Goal: Task Accomplishment & Management: Manage account settings

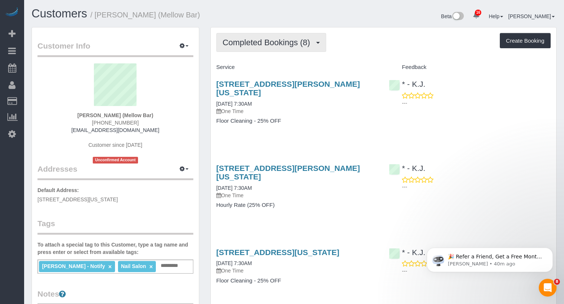
click at [304, 38] on span "Completed Bookings (8)" at bounding box center [268, 42] width 91 height 9
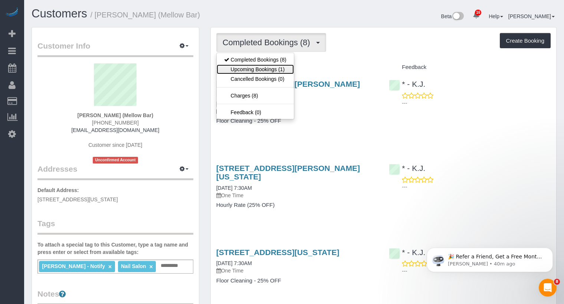
click at [282, 67] on link "Upcoming Bookings (1)" at bounding box center [255, 70] width 77 height 10
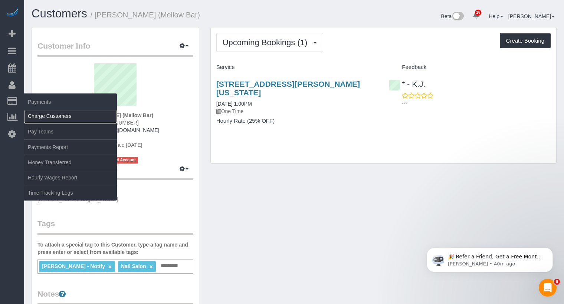
click at [53, 115] on link "Charge Customers" at bounding box center [70, 116] width 93 height 15
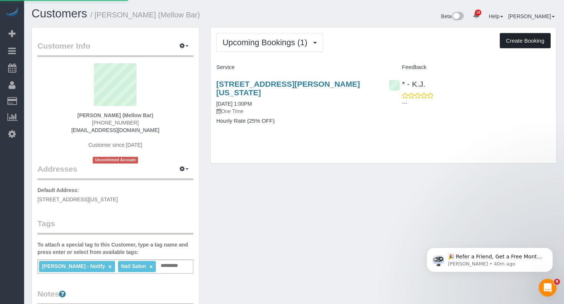
select select
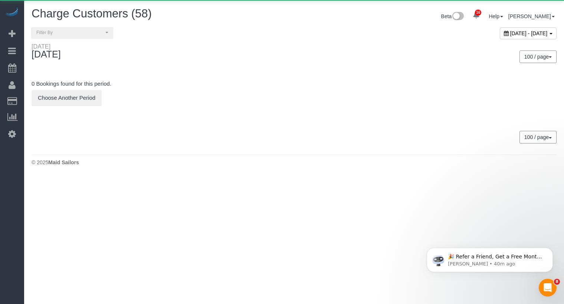
click at [514, 30] on span "September 11, 2025 - September 11, 2025" at bounding box center [529, 33] width 37 height 6
type input "**********"
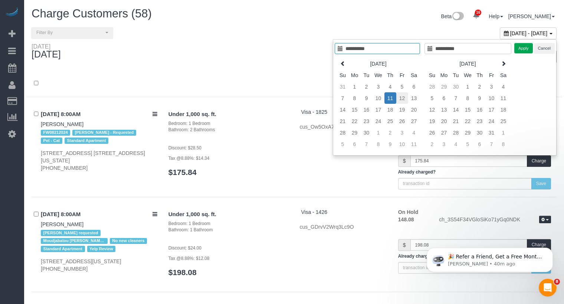
type input "**********"
click at [402, 99] on td "12" at bounding box center [403, 98] width 12 height 12
type input "**********"
click at [523, 51] on button "Apply" at bounding box center [524, 48] width 19 height 11
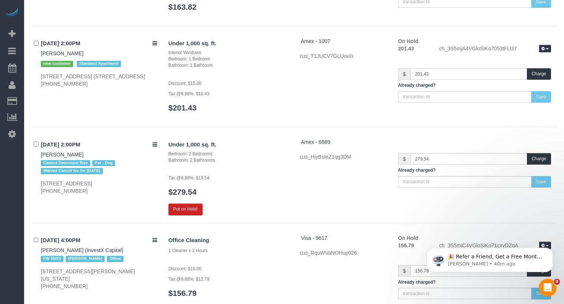
scroll to position [4290, 0]
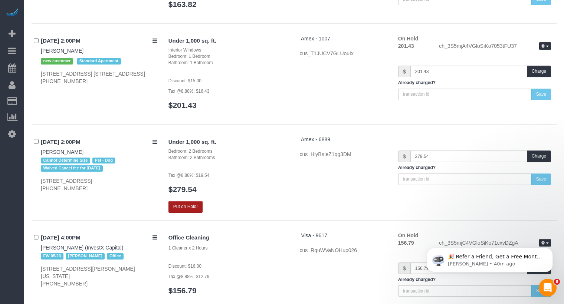
click at [199, 201] on button "Put on Hold!" at bounding box center [186, 207] width 34 height 12
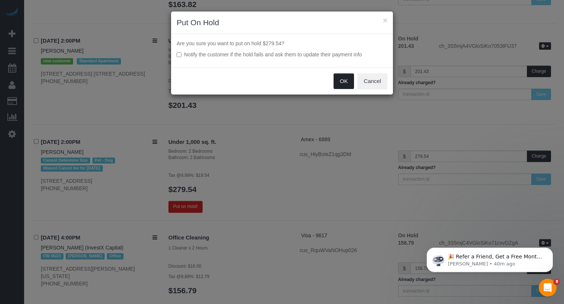
click at [348, 77] on button "OK" at bounding box center [344, 82] width 21 height 16
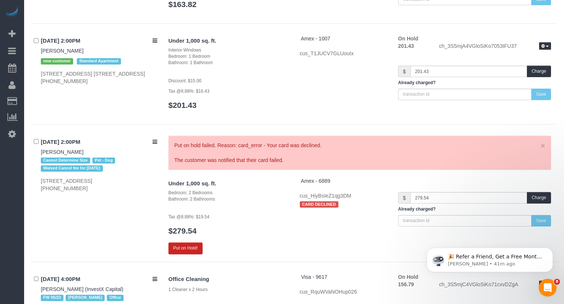
copy link "Katlyn Catubig"
drag, startPoint x: 79, startPoint y: 131, endPoint x: 36, endPoint y: 130, distance: 43.4
click at [36, 136] on div "09/12/2025 2:00PM Katlyn Catubig Cannot Determine Size Pet - Dog Waived Cancel …" at bounding box center [97, 164] width 131 height 56
click at [324, 178] on span "Amex - 6889" at bounding box center [315, 181] width 29 height 6
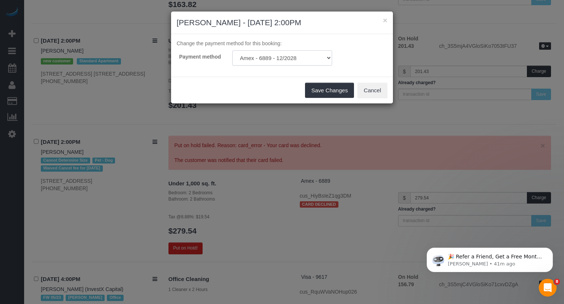
click at [308, 58] on select "Amex - 7407 - 08/2029 (Default) Amex - 6889 - 12/2028 Amex - 6889 - 12/2028 Ame…" at bounding box center [282, 57] width 100 height 15
select select "string:stripe-pm_1S5u3Z4VGloSiKo7KQf9ajG8"
click at [232, 50] on select "Amex - 7407 - 08/2029 (Default) Amex - 6889 - 12/2028 Amex - 6889 - 12/2028 Ame…" at bounding box center [282, 57] width 100 height 15
click at [331, 91] on button "Save Changes" at bounding box center [329, 91] width 49 height 16
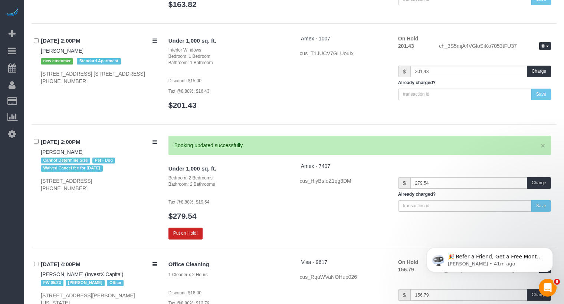
click at [192, 228] on button "Put on Hold!" at bounding box center [186, 234] width 34 height 12
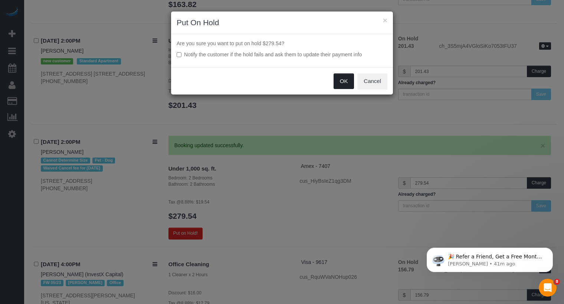
click at [342, 79] on button "OK" at bounding box center [344, 82] width 21 height 16
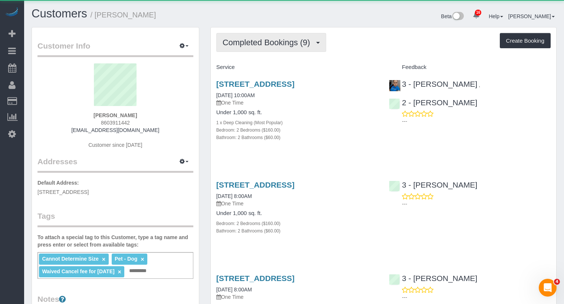
click at [267, 47] on button "Completed Bookings (9)" at bounding box center [271, 42] width 110 height 19
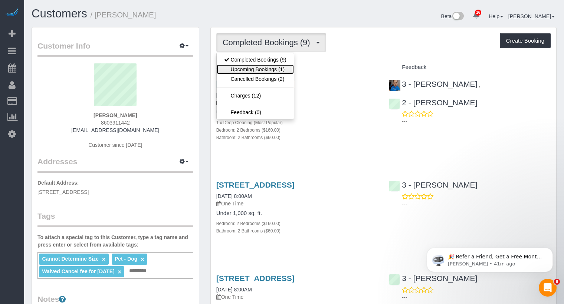
click at [274, 70] on link "Upcoming Bookings (1)" at bounding box center [255, 70] width 77 height 10
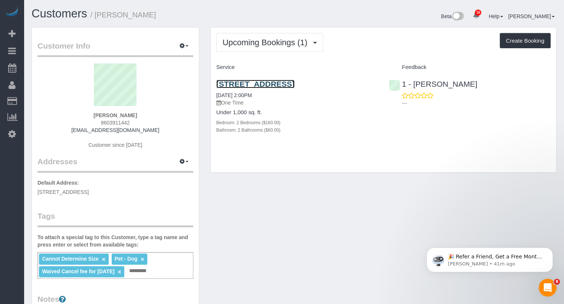
click at [292, 84] on link "5203 Center Boulevard, Apt. 1713,, Long Island City, NY 11101" at bounding box center [255, 84] width 78 height 9
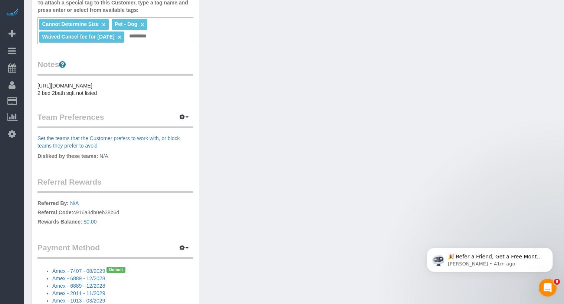
scroll to position [319, 0]
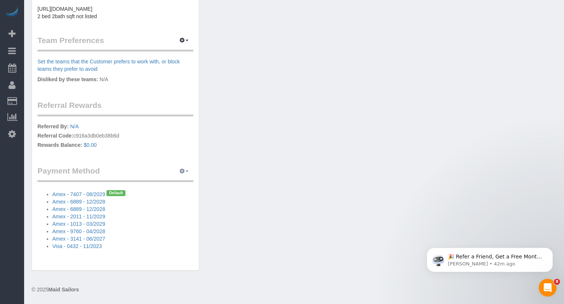
click at [188, 171] on span "button" at bounding box center [187, 171] width 3 height 1
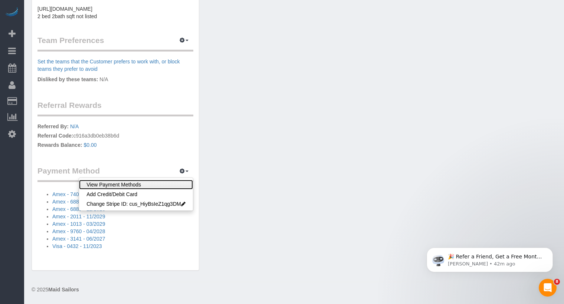
click at [156, 180] on link "View Payment Methods" at bounding box center [136, 185] width 114 height 10
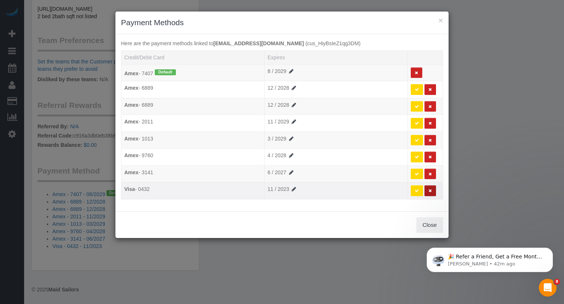
click at [434, 187] on button at bounding box center [431, 191] width 12 height 11
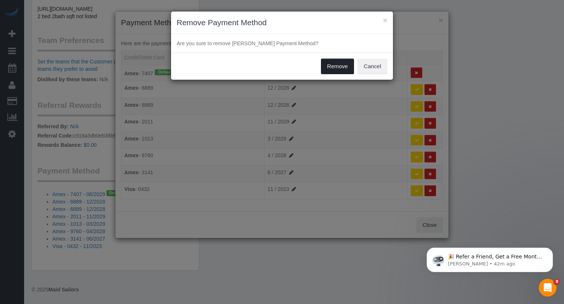
click at [339, 67] on button "Remove" at bounding box center [337, 67] width 33 height 16
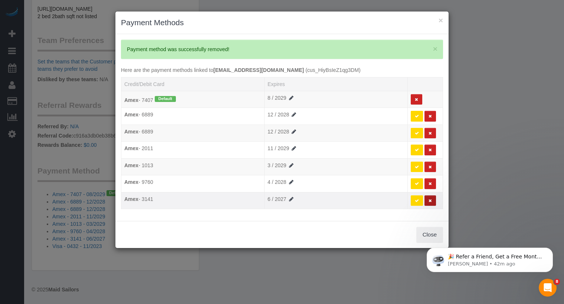
click at [428, 199] on button at bounding box center [431, 201] width 12 height 11
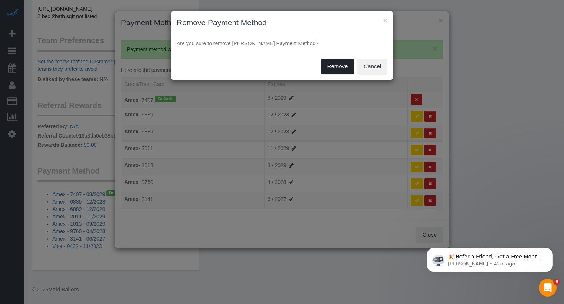
click at [332, 67] on button "Remove" at bounding box center [337, 67] width 33 height 16
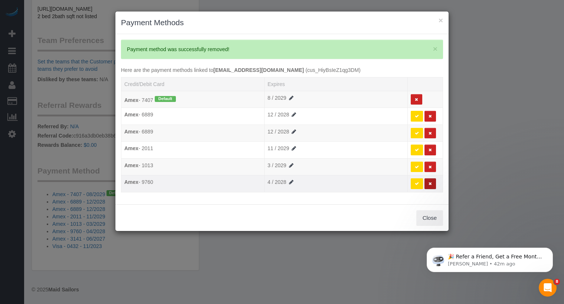
click at [430, 182] on icon at bounding box center [430, 184] width 3 height 4
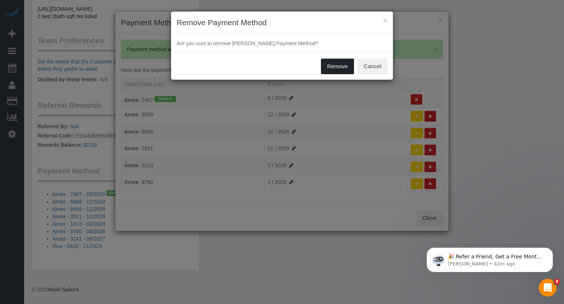
click at [335, 66] on button "Remove" at bounding box center [337, 67] width 33 height 16
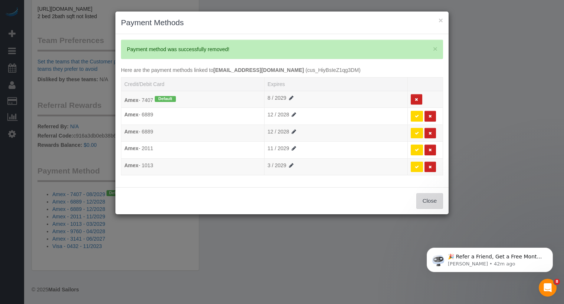
click at [430, 197] on button "Close" at bounding box center [430, 201] width 27 height 16
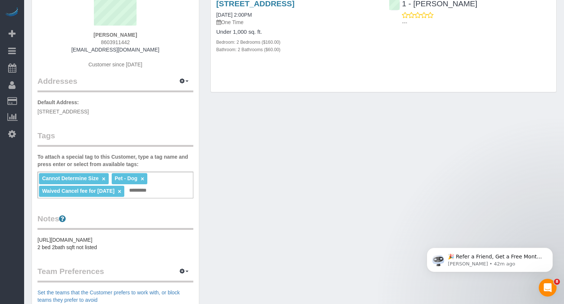
scroll to position [0, 0]
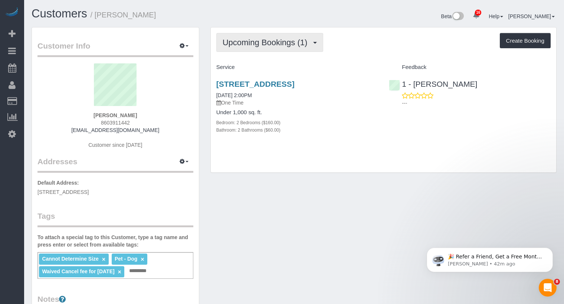
click at [292, 43] on span "Upcoming Bookings (1)" at bounding box center [267, 42] width 89 height 9
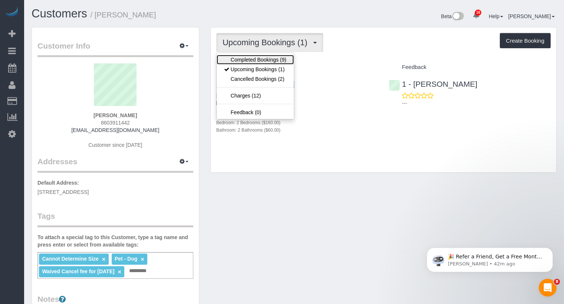
click at [285, 58] on link "Completed Bookings (9)" at bounding box center [255, 60] width 77 height 10
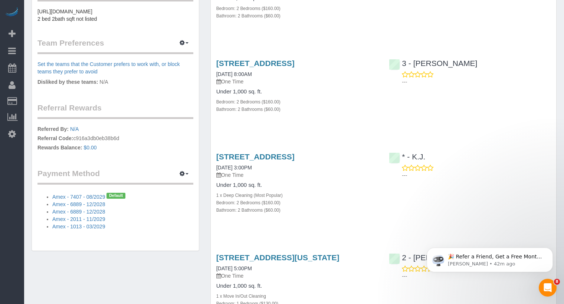
scroll to position [312, 0]
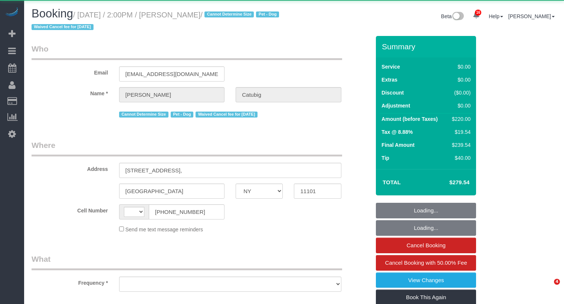
select select "NY"
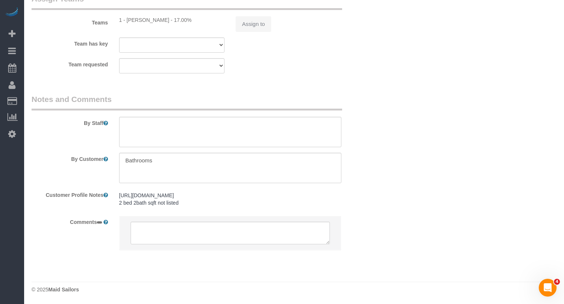
select select "string:US"
select select "object:776"
select select "2"
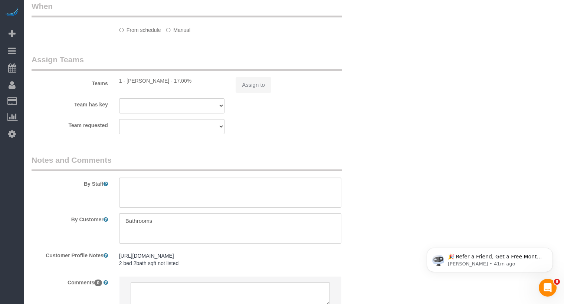
select select "object:1071"
select select "spot1"
select select "number:56"
select select "number:79"
select select "number:13"
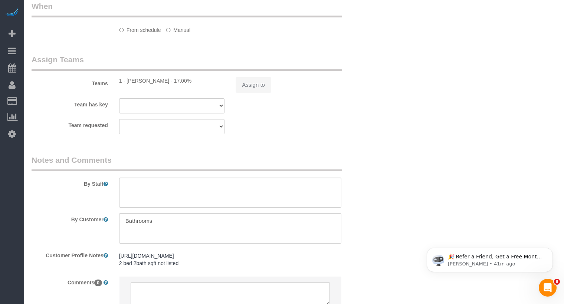
select select "number:6"
select select "2"
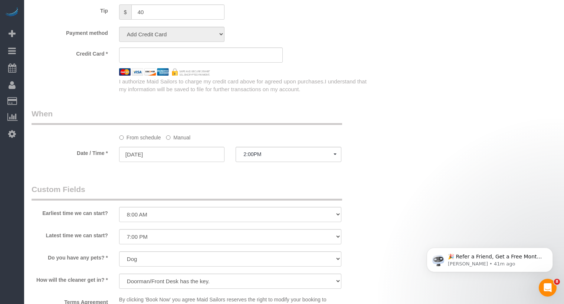
select select "string:stripe-pm_1S5u3Z4VGloSiKo7KQf9ajG8"
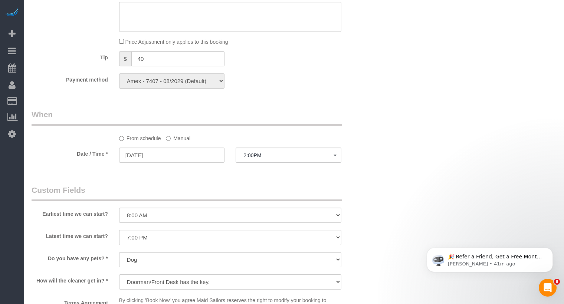
scroll to position [644, 0]
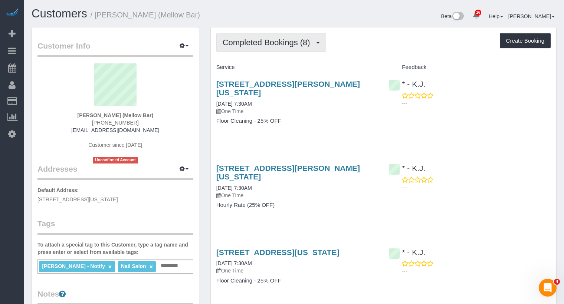
click at [243, 45] on span "Completed Bookings (8)" at bounding box center [268, 42] width 91 height 9
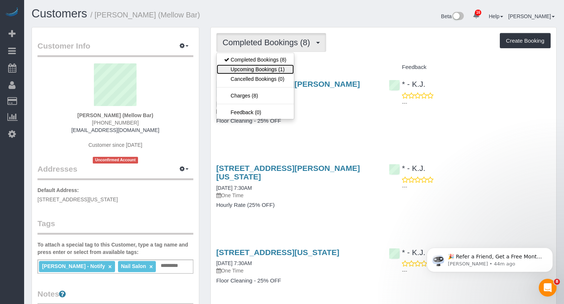
click at [242, 71] on link "Upcoming Bookings (1)" at bounding box center [255, 70] width 77 height 10
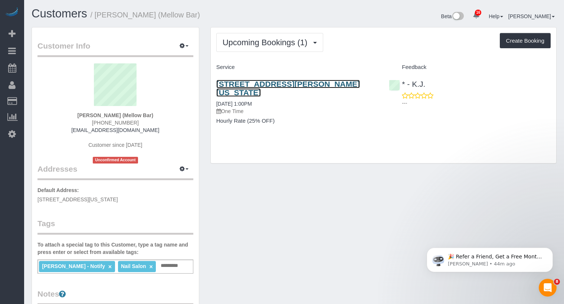
click at [245, 84] on link "120 Sullivan Street, New York, NY 10012" at bounding box center [288, 88] width 144 height 17
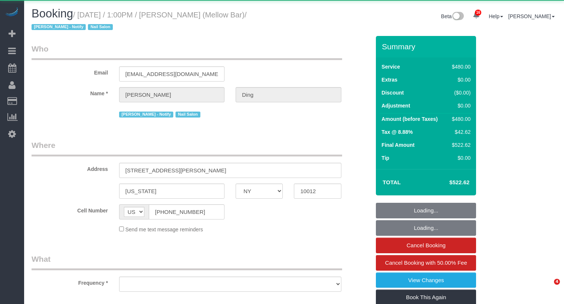
select select "NY"
select select "object:778"
select select "4"
select select "120"
select select "spot1"
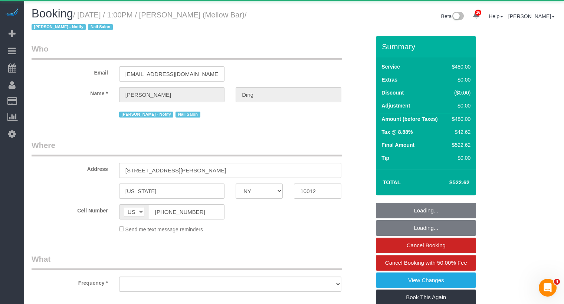
select select "number:89"
select select "number:90"
select select "number:15"
select select "number:5"
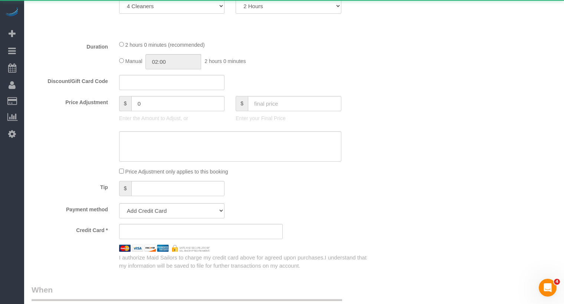
select select "string:stripe-pm_1QrmWk4VGloSiKo75g2DAvzN"
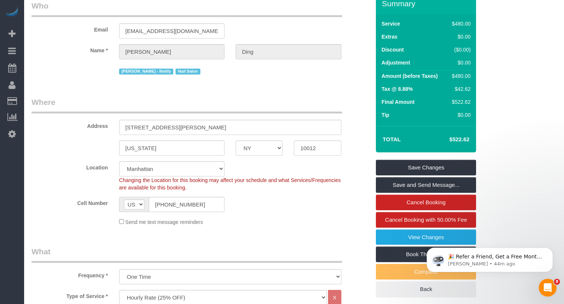
scroll to position [57, 0]
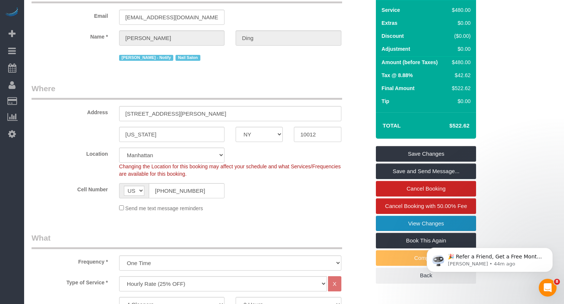
click at [391, 216] on link "View Changes" at bounding box center [426, 224] width 100 height 16
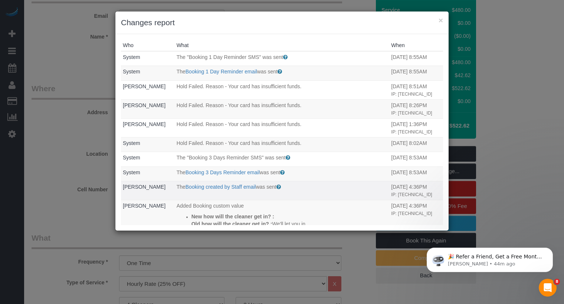
scroll to position [223, 0]
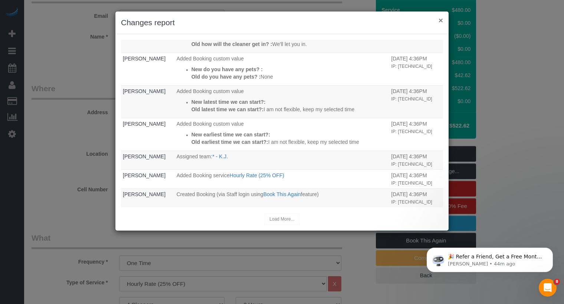
click at [440, 20] on button "×" at bounding box center [441, 20] width 4 height 8
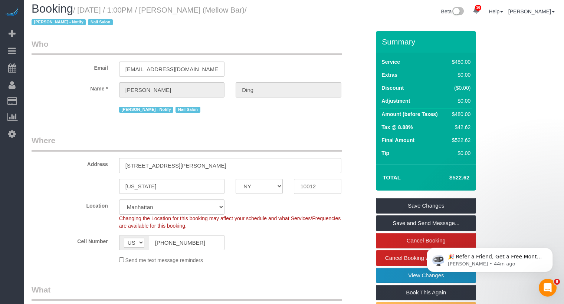
scroll to position [0, 0]
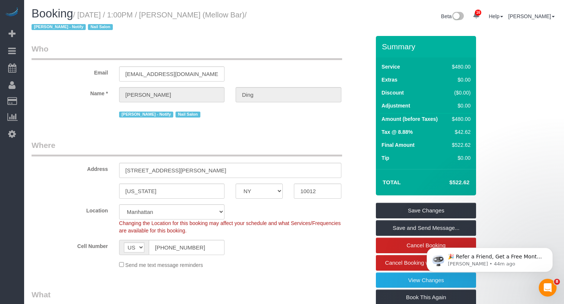
copy small "[PERSON_NAME] (Mellow Bar)"
drag, startPoint x: 278, startPoint y: 16, endPoint x: 193, endPoint y: 16, distance: 85.4
click at [193, 16] on small "/ [DATE] / 1:00PM / [PERSON_NAME] (Mellow Bar) / [PERSON_NAME] - Notify Nail Sa…" at bounding box center [139, 21] width 215 height 21
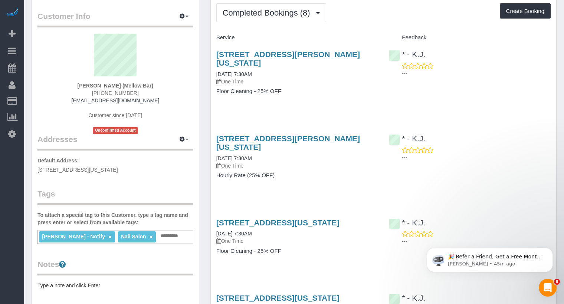
drag, startPoint x: 141, startPoint y: 93, endPoint x: 92, endPoint y: 92, distance: 49.4
click at [92, 92] on div "[PERSON_NAME] (Mellow Bar) [PHONE_NUMBER] [EMAIL_ADDRESS][DOMAIN_NAME] Customer…" at bounding box center [115, 84] width 156 height 100
copy span "[PHONE_NUMBER]"
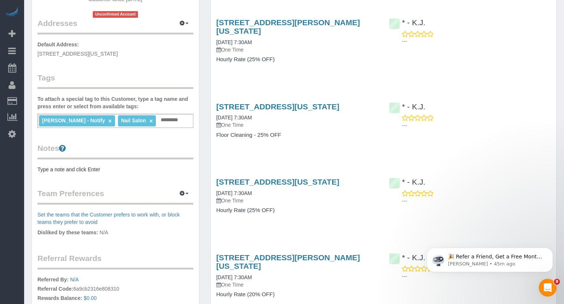
scroll to position [45, 0]
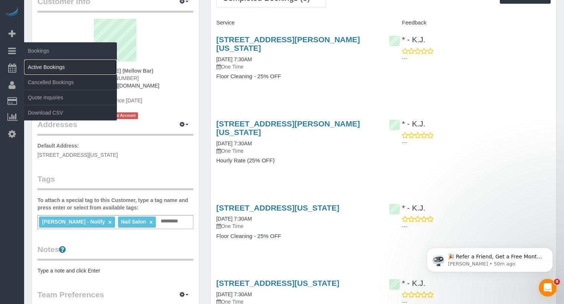
click at [34, 67] on link "Active Bookings" at bounding box center [70, 67] width 93 height 15
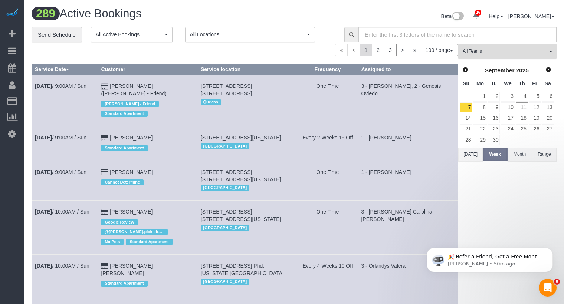
click at [508, 56] on button "All Teams" at bounding box center [508, 51] width 98 height 15
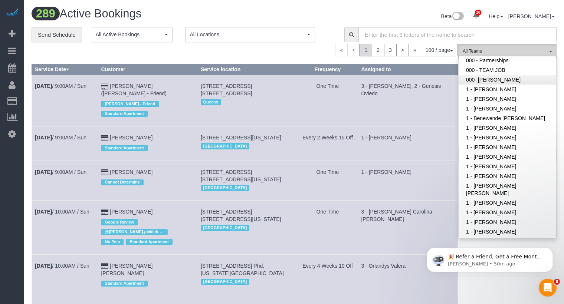
scroll to position [98, 0]
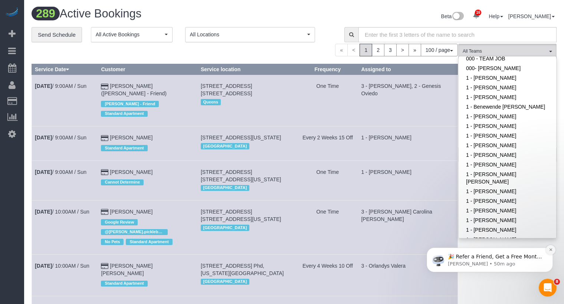
click at [551, 250] on icon "Dismiss notification" at bounding box center [551, 250] width 3 height 3
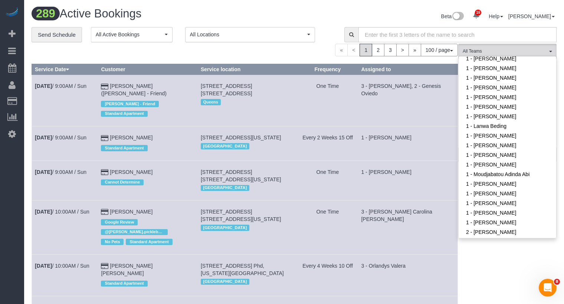
scroll to position [275, 0]
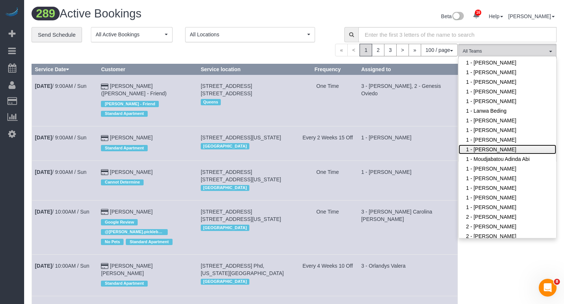
click at [504, 149] on link "1 - [PERSON_NAME]" at bounding box center [508, 150] width 98 height 10
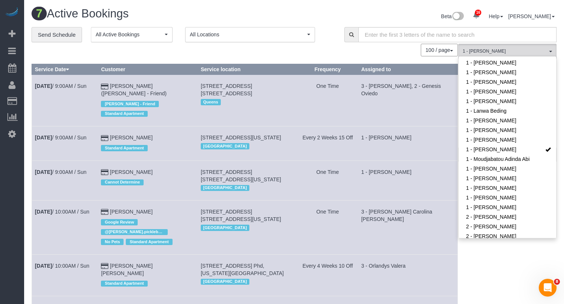
click at [434, 144] on td "1 - [PERSON_NAME]" at bounding box center [408, 144] width 100 height 34
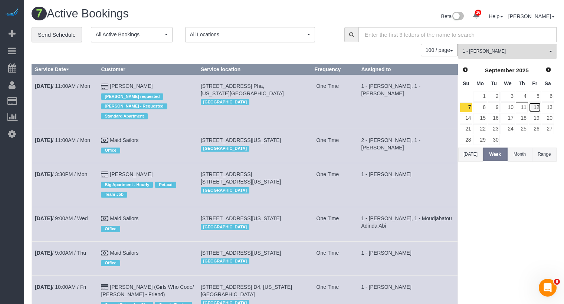
click at [539, 107] on link "12" at bounding box center [535, 107] width 12 height 10
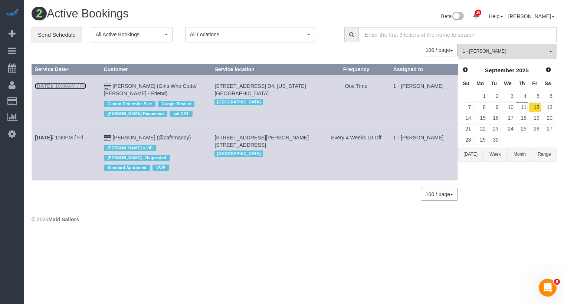
click at [84, 85] on link "Sep 12th / 10:00AM / Fri" at bounding box center [60, 86] width 51 height 6
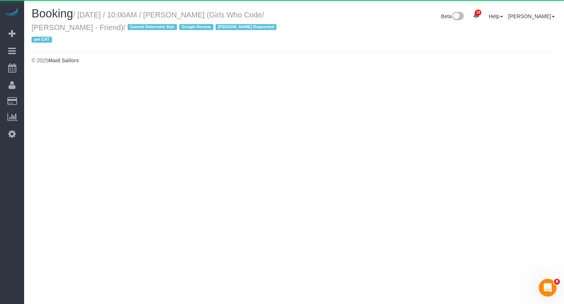
select select "NY"
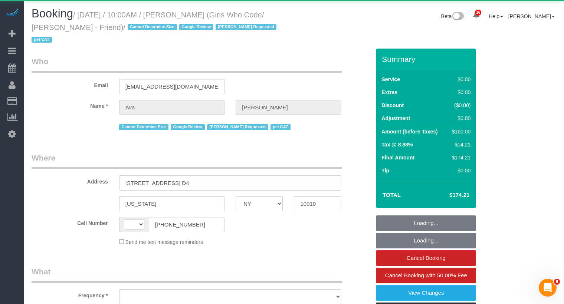
select select "string:US"
select select "object:4060"
select select "2"
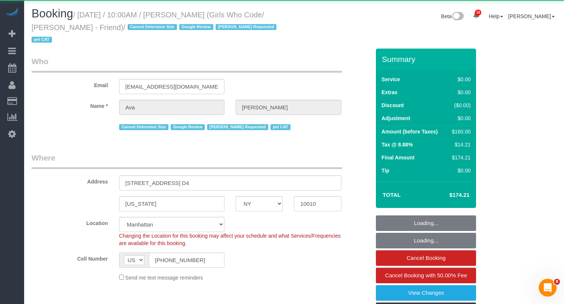
select select "object:4066"
select select "string:stripe-pm_1RbLR44VGloSiKo7gq1g5j1a"
select select "spot1"
select select "number:58"
select select "number:75"
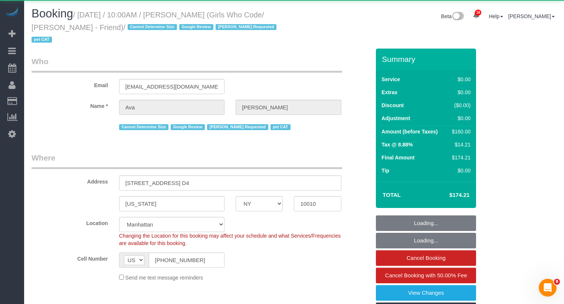
select select "number:14"
select select "number:5"
select select "2"
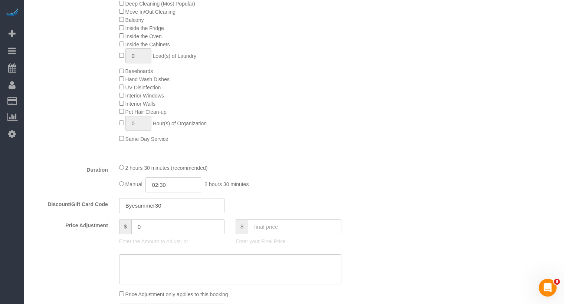
scroll to position [394, 0]
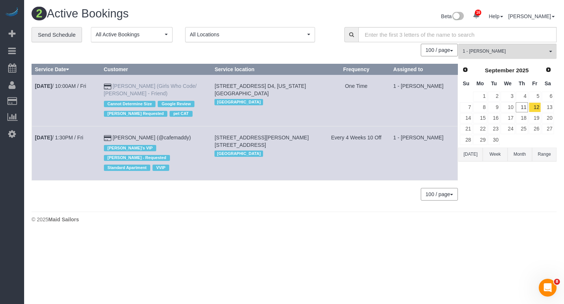
drag, startPoint x: 145, startPoint y: 94, endPoint x: 121, endPoint y: 85, distance: 25.4
click at [121, 85] on td "[PERSON_NAME] (Girls Who Code/ [PERSON_NAME] - Friend) Cannot Determine Size Go…" at bounding box center [156, 101] width 111 height 52
drag, startPoint x: 139, startPoint y: 92, endPoint x: 117, endPoint y: 84, distance: 23.5
click at [117, 84] on td "Ava Bronstein (Girls Who Code/ Andy Liu - Friend) Cannot Determine Size Google …" at bounding box center [156, 101] width 111 height 52
copy td "Ava Bronstein (Girls Who Code/ Andy Liu - Friend)"
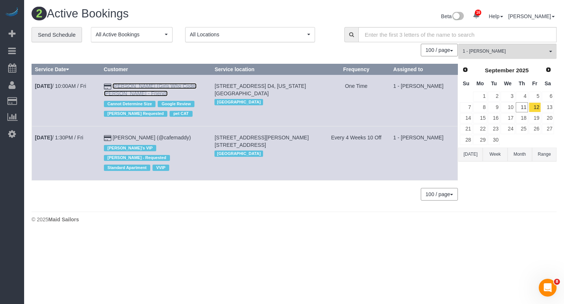
click at [156, 85] on link "Ava Bronstein (Girls Who Code/ Andy Liu - Friend)" at bounding box center [150, 89] width 93 height 13
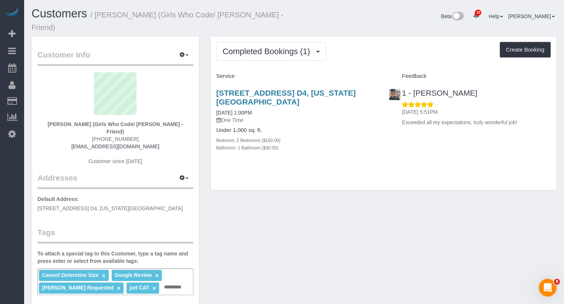
scroll to position [6, 0]
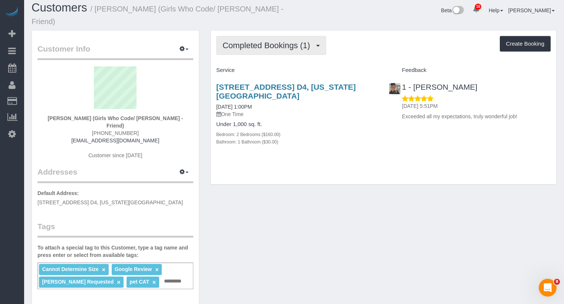
click at [267, 41] on span "Completed Bookings (1)" at bounding box center [268, 45] width 91 height 9
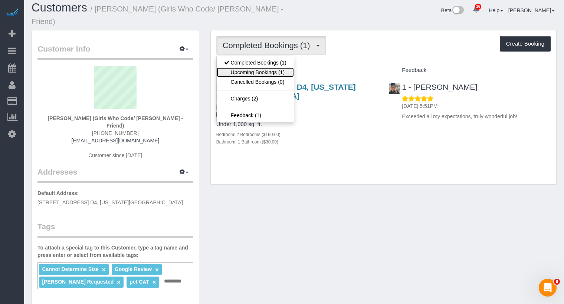
click at [265, 68] on link "Upcoming Bookings (1)" at bounding box center [255, 73] width 77 height 10
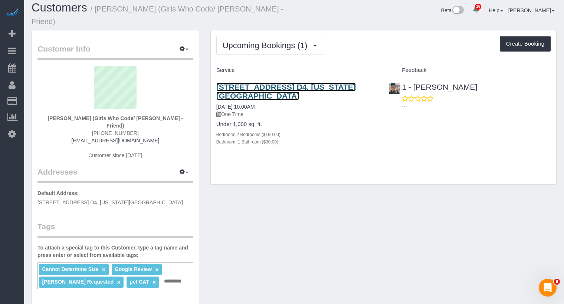
click at [266, 83] on link "111 East 26th Street, Apt. D4, New York, NY 10010" at bounding box center [286, 91] width 140 height 17
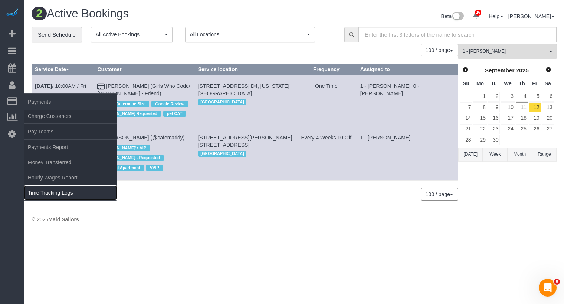
click at [62, 190] on link "Time Tracking Logs" at bounding box center [70, 193] width 93 height 15
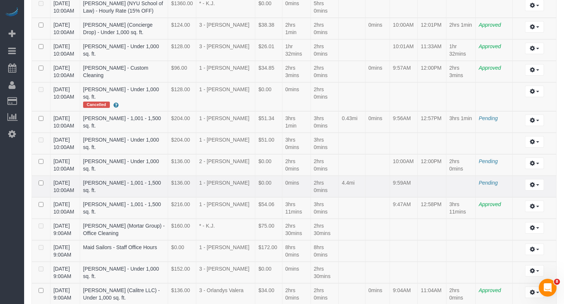
scroll to position [1296, 0]
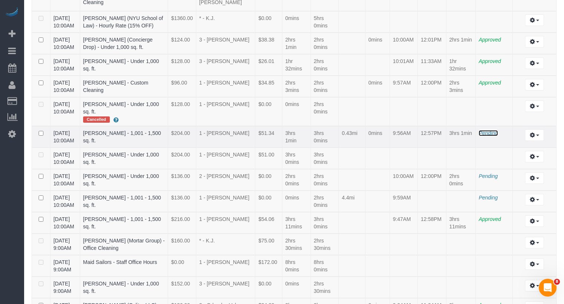
click at [487, 130] on span "Pending" at bounding box center [488, 133] width 19 height 6
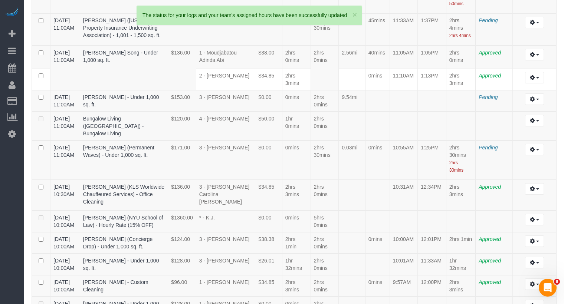
scroll to position [1095, 0]
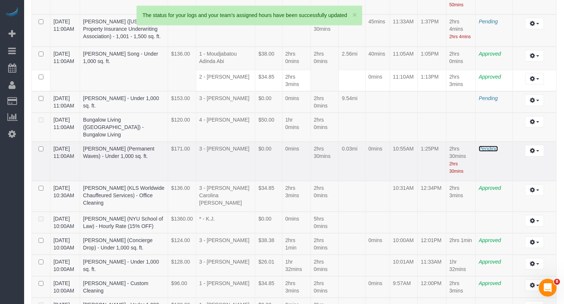
click at [491, 146] on span "Pending" at bounding box center [488, 149] width 19 height 6
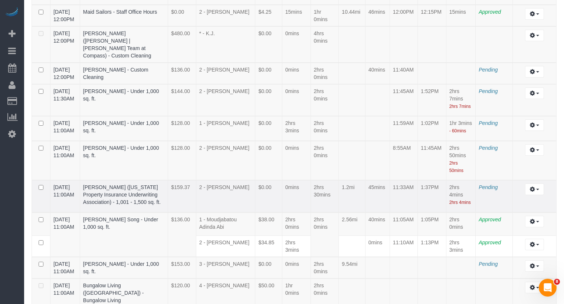
scroll to position [927, 0]
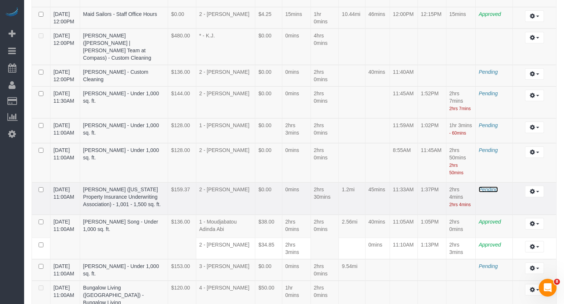
click at [489, 187] on span "Pending" at bounding box center [488, 190] width 19 height 6
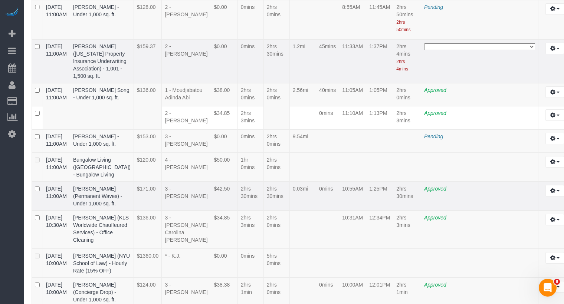
click at [427, 50] on select "**********" at bounding box center [479, 46] width 111 height 7
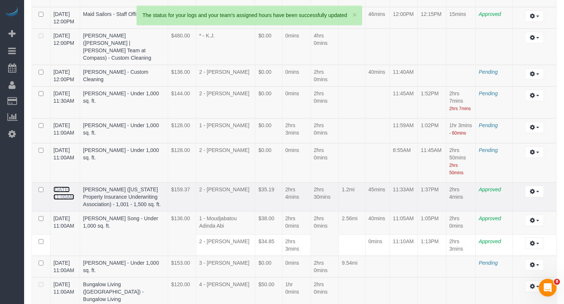
click at [59, 187] on link "09/11/2025 11:00AM" at bounding box center [63, 193] width 21 height 13
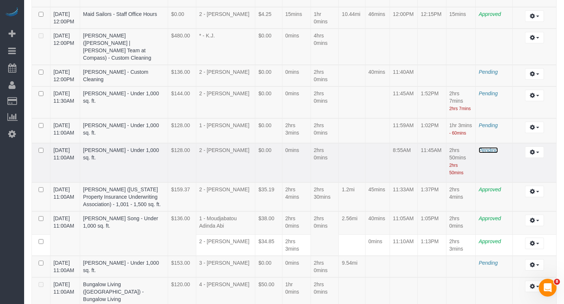
click at [487, 147] on span "Pending" at bounding box center [488, 150] width 19 height 6
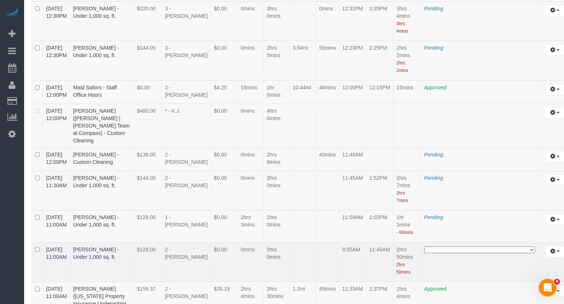
scroll to position [1170, 0]
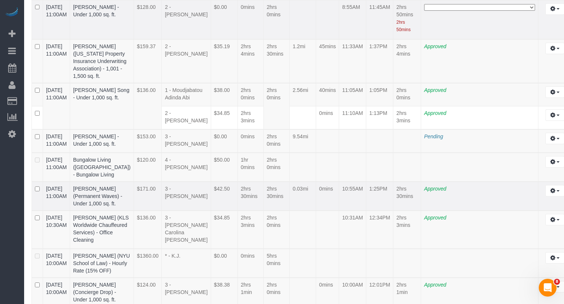
click at [437, 11] on select "**********" at bounding box center [479, 7] width 111 height 7
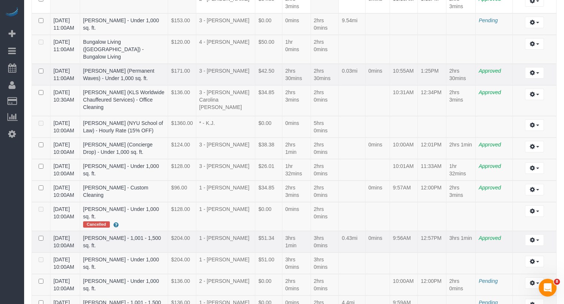
scroll to position [927, 0]
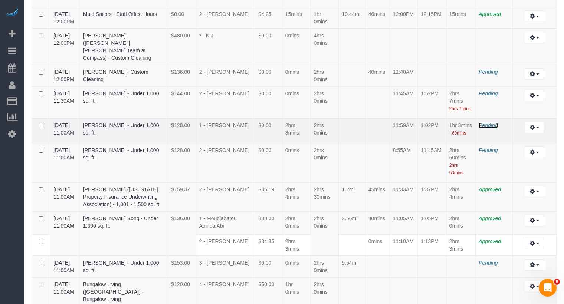
click at [488, 123] on span "Pending" at bounding box center [488, 126] width 19 height 6
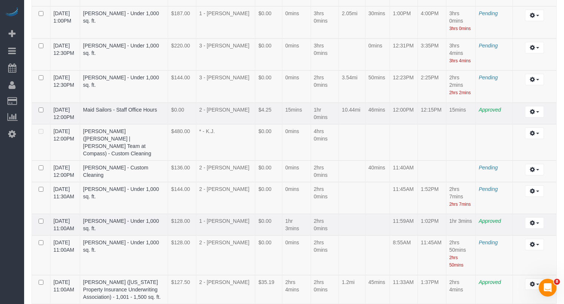
scroll to position [830, 0]
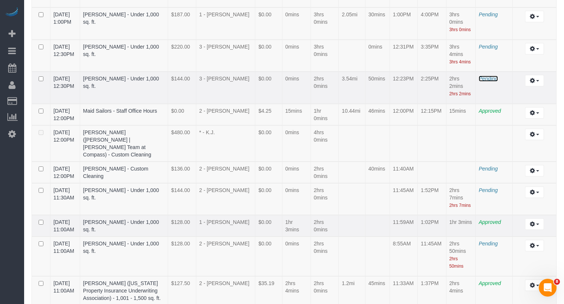
click at [486, 76] on span "Pending" at bounding box center [488, 79] width 19 height 6
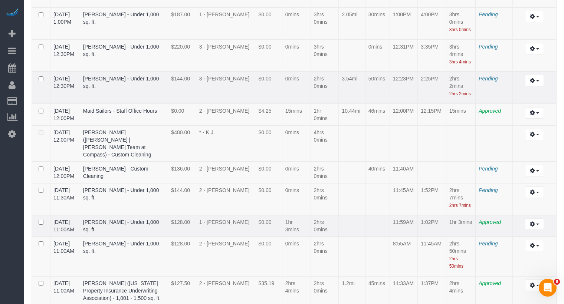
click at [483, 82] on div at bounding box center [494, 83] width 31 height 2
click at [485, 76] on span "Pending" at bounding box center [488, 79] width 19 height 6
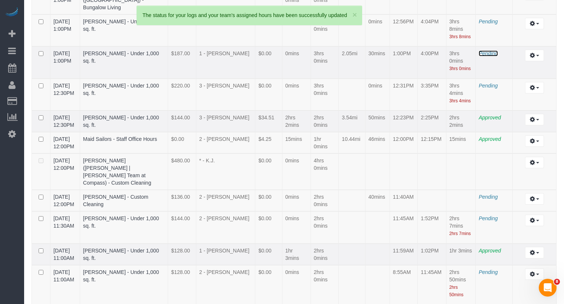
click at [493, 50] on span "Pending" at bounding box center [488, 53] width 19 height 6
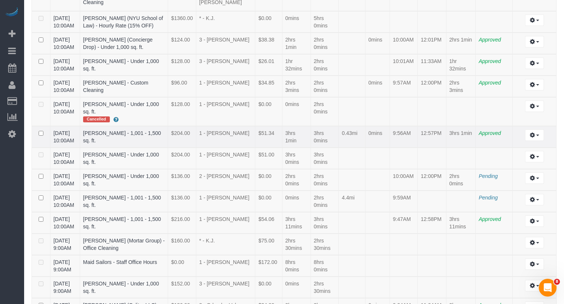
scroll to position [1251, 0]
click at [540, 194] on button "button" at bounding box center [534, 200] width 19 height 12
click at [522, 208] on link "Edit" at bounding box center [514, 213] width 59 height 10
select select "draft"
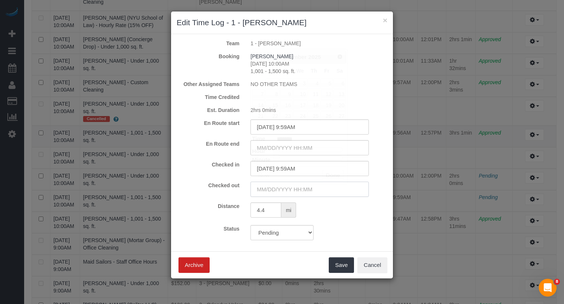
click at [314, 189] on input "text" at bounding box center [310, 189] width 118 height 15
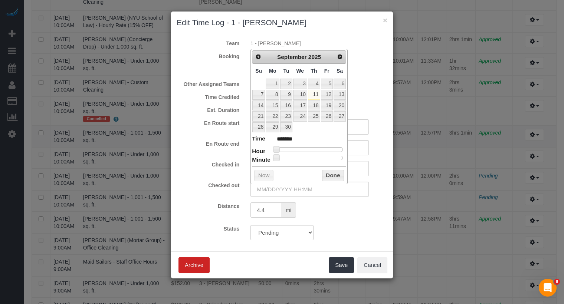
type input "09/11/2025 1:00PM"
type input "******"
click at [315, 148] on div at bounding box center [309, 149] width 66 height 4
type input "09/11/2025 1:09PM"
type input "******"
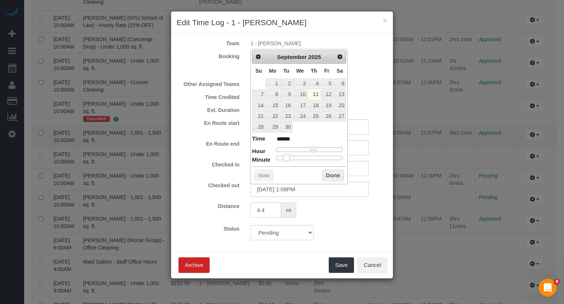
click at [286, 157] on div at bounding box center [309, 158] width 66 height 4
click at [333, 177] on button "Done" at bounding box center [333, 176] width 22 height 12
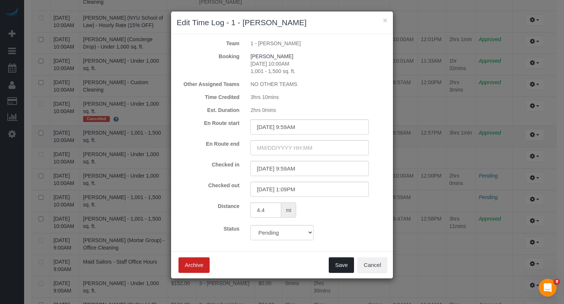
click at [343, 266] on button "Save" at bounding box center [341, 266] width 25 height 16
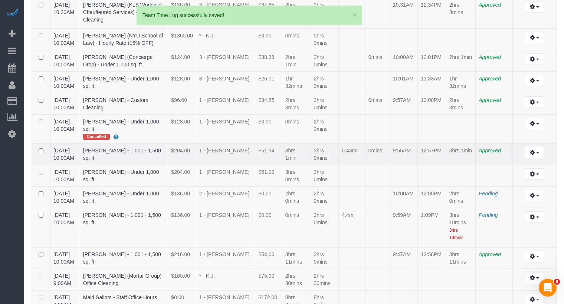
scroll to position [1274, 0]
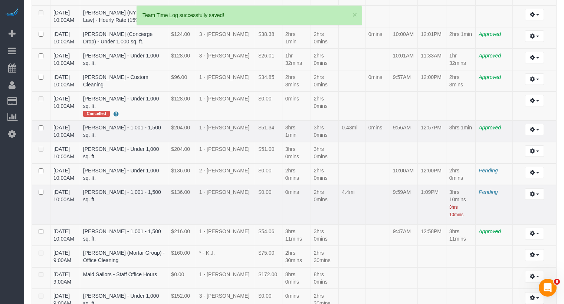
click at [487, 185] on td "Pending" at bounding box center [494, 205] width 37 height 40
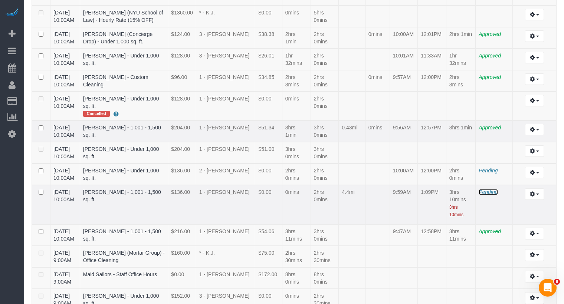
click at [488, 189] on span "Pending" at bounding box center [488, 192] width 19 height 6
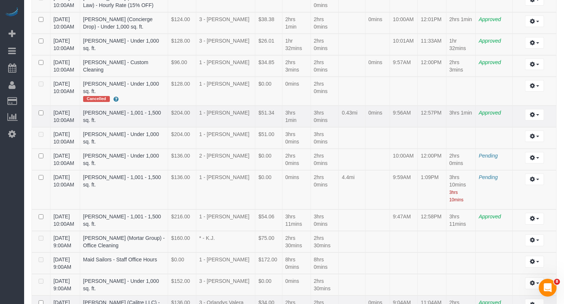
scroll to position [1288, 0]
click at [535, 131] on button "button" at bounding box center [534, 137] width 19 height 12
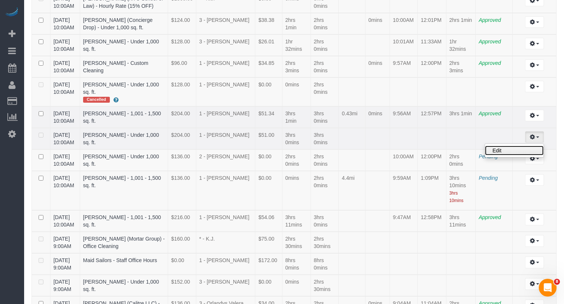
click at [518, 146] on link "Edit" at bounding box center [514, 151] width 59 height 10
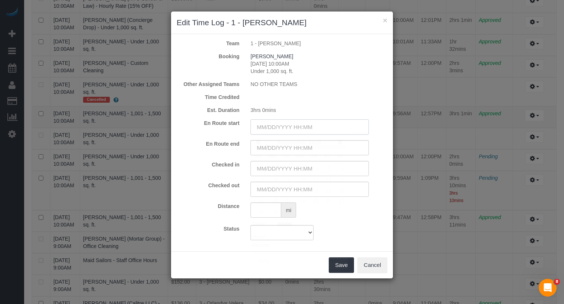
click at [310, 128] on input "text" at bounding box center [310, 127] width 118 height 15
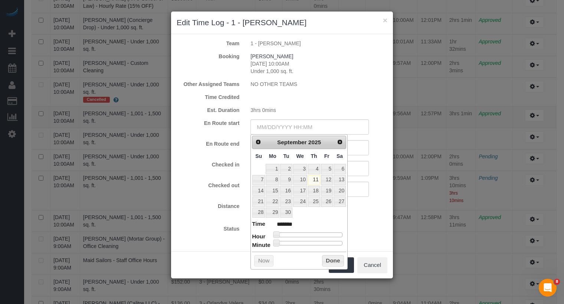
type input "09/11/2025 10:00AM"
type input "*******"
click at [304, 233] on div at bounding box center [309, 235] width 66 height 4
type input "09/11/2025 9:00AM"
type input "******"
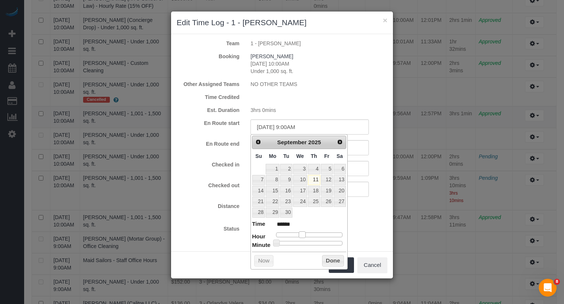
click at [302, 232] on span at bounding box center [302, 235] width 7 height 7
type input "09/11/2025 9:51AM"
type input "******"
click at [333, 241] on div at bounding box center [309, 243] width 66 height 4
type input "09/11/2025 9:51AM"
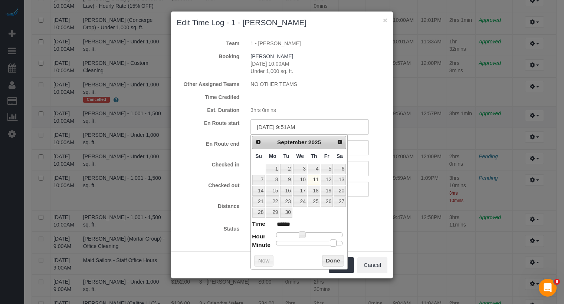
type input "******"
type input "09/11/2025 9:52AM"
type input "******"
type input "09/11/2025 9:53AM"
type input "******"
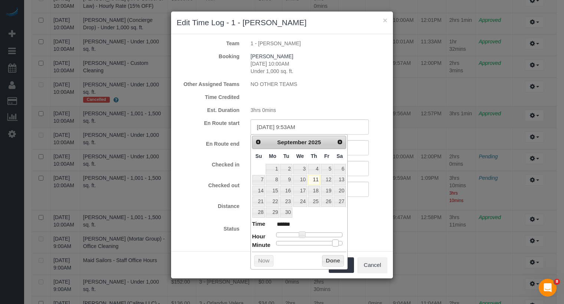
type input "09/11/2025 9:54AM"
type input "******"
type input "09/11/2025 9:55AM"
type input "******"
drag, startPoint x: 333, startPoint y: 241, endPoint x: 338, endPoint y: 242, distance: 4.8
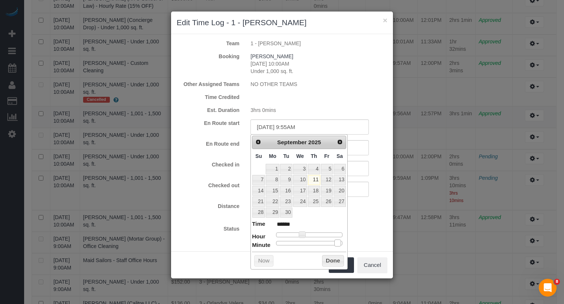
click at [339, 243] on span at bounding box center [338, 243] width 7 height 7
click at [364, 167] on input "text" at bounding box center [310, 168] width 118 height 15
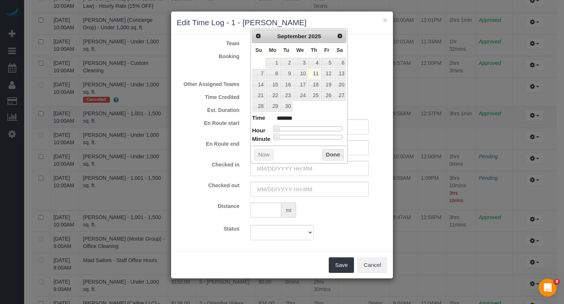
type input "09/11/2025 12:00PM"
type input "*******"
click at [310, 128] on div at bounding box center [309, 129] width 66 height 4
type input "09/11/2025 11:00AM"
type input "*******"
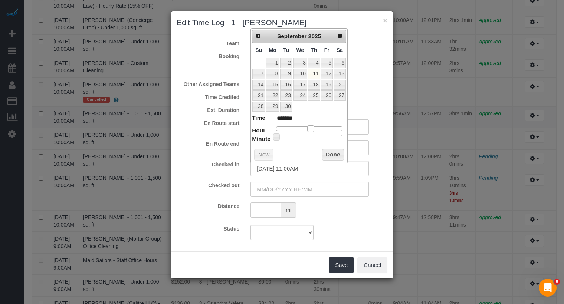
type input "09/11/2025 10:00AM"
type input "*******"
type input "09/11/2025 9:00AM"
type input "******"
drag, startPoint x: 310, startPoint y: 128, endPoint x: 302, endPoint y: 128, distance: 8.5
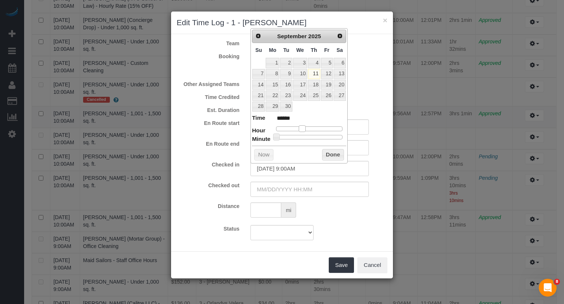
click at [302, 128] on span at bounding box center [302, 128] width 7 height 7
type input "09/11/2025 9:51AM"
type input "******"
click at [334, 136] on div at bounding box center [309, 137] width 66 height 4
type input "09/11/2025 9:52AM"
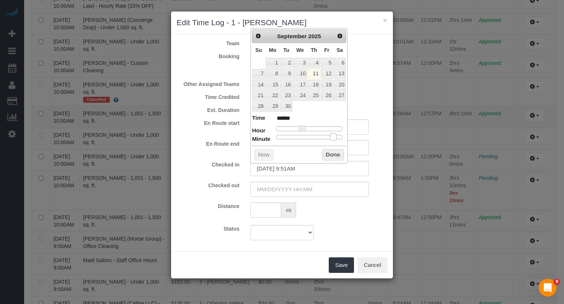
type input "******"
type input "09/11/2025 9:53AM"
type input "******"
type input "09/11/2025 9:54AM"
type input "******"
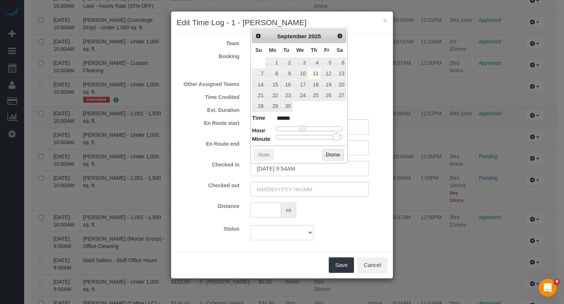
type input "09/11/2025 9:55AM"
type input "******"
drag, startPoint x: 334, startPoint y: 136, endPoint x: 340, endPoint y: 138, distance: 6.3
click at [340, 138] on div "Prev Next September 2025 Su Mo Tu We Th Fr Sa 1 2 3 4 5 6 7 8 9 10 11 12 13 14 …" at bounding box center [299, 95] width 97 height 135
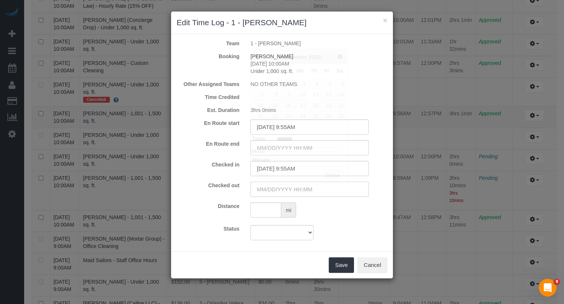
click at [309, 193] on input "text" at bounding box center [310, 189] width 118 height 15
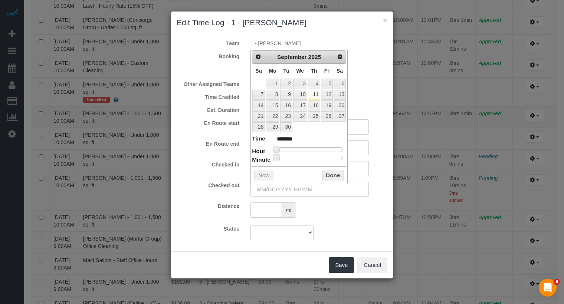
type input "09/11/2025 1:00PM"
type input "******"
click at [314, 149] on div at bounding box center [309, 149] width 66 height 4
type input "09/11/2025 12:00PM"
type input "*******"
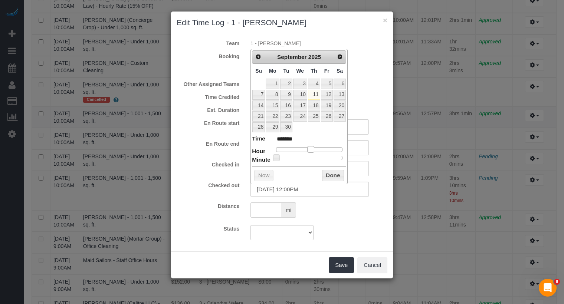
click at [313, 149] on span at bounding box center [310, 149] width 7 height 7
type input "09/11/2025 12:35PM"
type input "*******"
click at [316, 156] on div at bounding box center [309, 158] width 66 height 4
type input "09/11/2025 12:36PM"
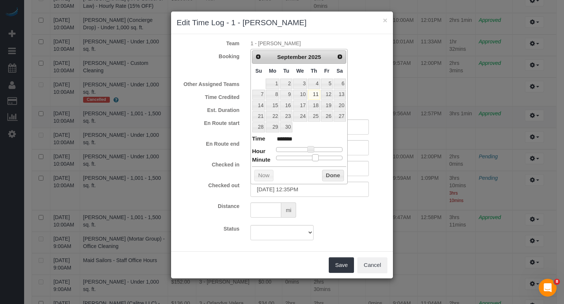
type input "*******"
type input "09/11/2025 12:39PM"
type input "*******"
type input "09/11/2025 12:40PM"
type input "*******"
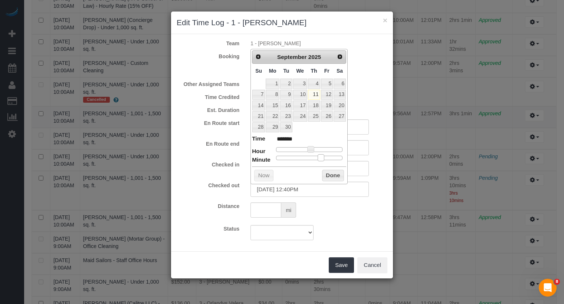
type input "09/11/2025 12:41PM"
type input "*******"
type input "09/11/2025 12:43PM"
type input "*******"
type input "09/11/2025 12:44PM"
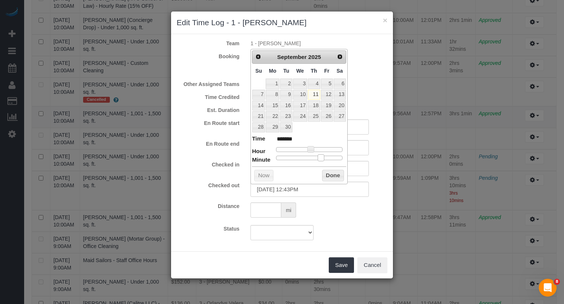
type input "*******"
type input "09/11/2025 12:45PM"
type input "*******"
type input "09/11/2025 12:46PM"
type input "*******"
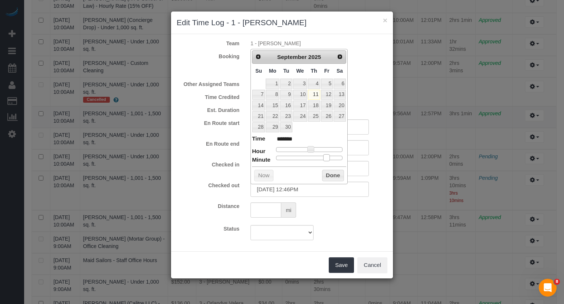
type input "09/11/2025 12:47PM"
type input "*******"
type input "09/11/2025 12:48PM"
type input "*******"
type input "09/11/2025 12:49PM"
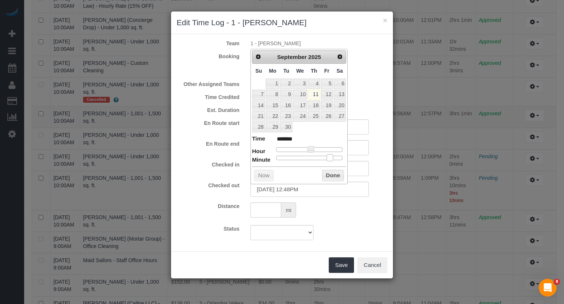
type input "*******"
type input "09/11/2025 12:50PM"
type input "*******"
type input "09/11/2025 12:51PM"
type input "*******"
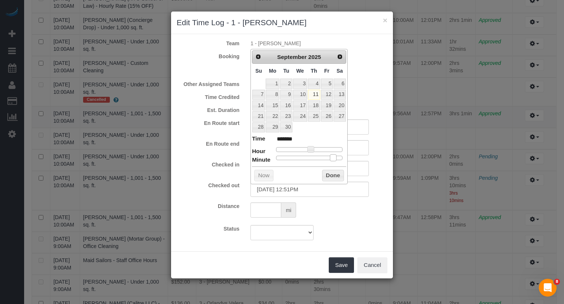
type input "09/11/2025 12:52PM"
type input "*******"
type input "09/11/2025 12:53PM"
type input "*******"
drag, startPoint x: 316, startPoint y: 156, endPoint x: 337, endPoint y: 160, distance: 21.3
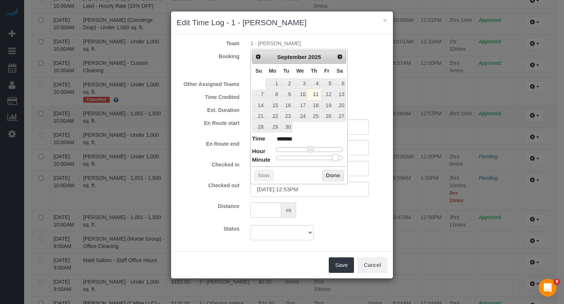
click at [337, 160] on div "Prev Next September 2025 Su Mo Tu We Th Fr Sa 1 2 3 4 5 6 7 8 9 10 11 12 13 14 …" at bounding box center [299, 116] width 97 height 135
type input "09/11/2025 12:52PM"
type input "*******"
type input "09/11/2025 12:53PM"
type input "*******"
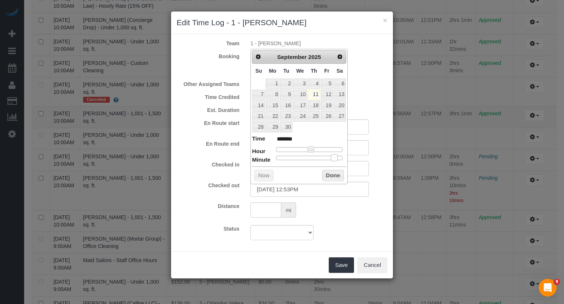
type input "09/11/2025 12:54PM"
type input "*******"
type input "09/11/2025 12:55PM"
type input "*******"
type input "09/11/2025 12:56PM"
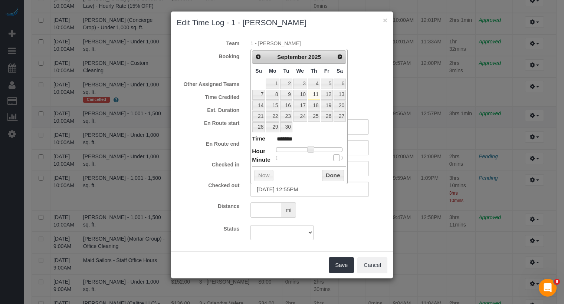
type input "*******"
type input "09/11/2025 12:55PM"
type input "*******"
type input "09/11/2025 12:54PM"
type input "*******"
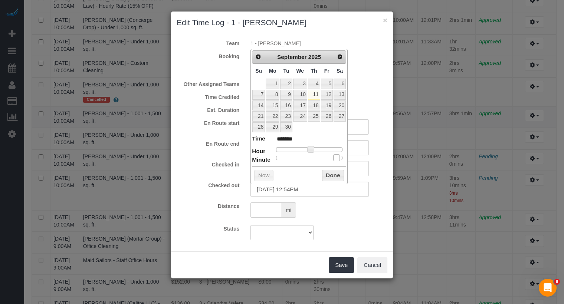
type input "09/11/2025 12:55PM"
type input "*******"
click at [339, 157] on span at bounding box center [338, 157] width 7 height 7
click at [339, 177] on button "Done" at bounding box center [333, 176] width 22 height 12
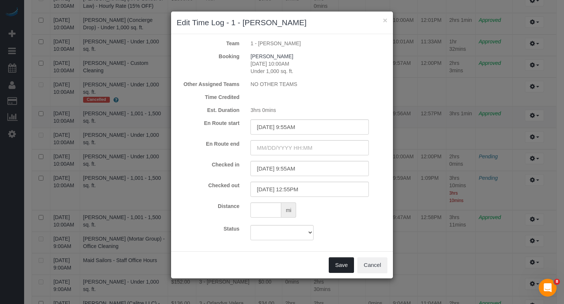
click at [337, 258] on button "Save" at bounding box center [341, 266] width 25 height 16
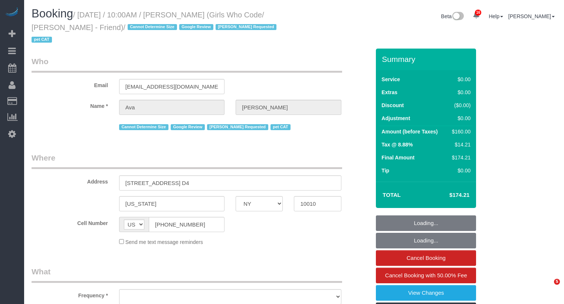
select select "NY"
select select "spot1"
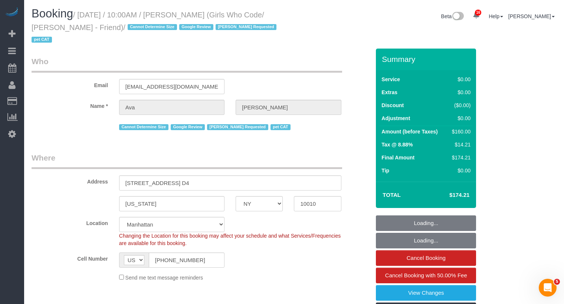
select select "string:stripe-pm_1RbLR44VGloSiKo7gq1g5j1a"
select select "object:1039"
select select "2"
select select "number:58"
select select "number:75"
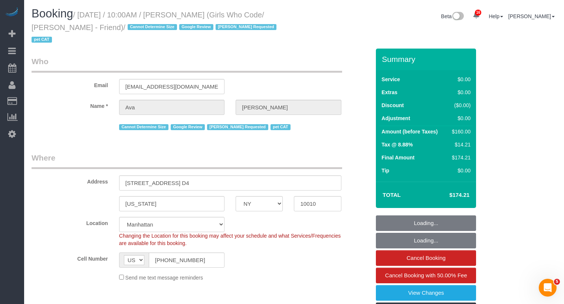
select select "number:14"
select select "number:5"
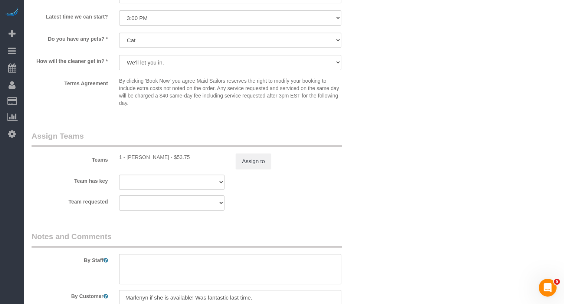
scroll to position [983, 0]
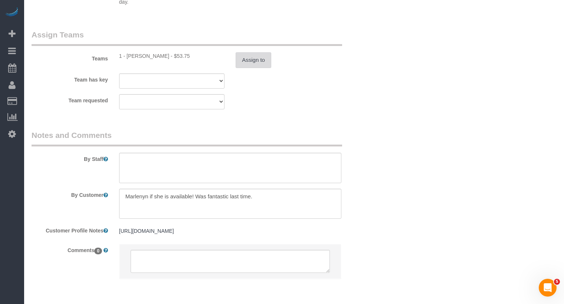
click at [262, 60] on button "Assign to" at bounding box center [254, 60] width 36 height 16
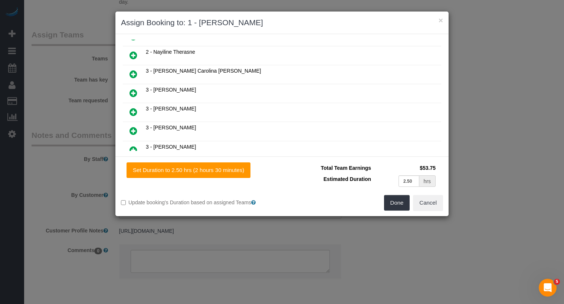
scroll to position [375, 0]
click at [173, 156] on h4 "Unavailable (60)" at bounding box center [282, 159] width 311 height 6
click at [173, 156] on icon at bounding box center [171, 159] width 4 height 6
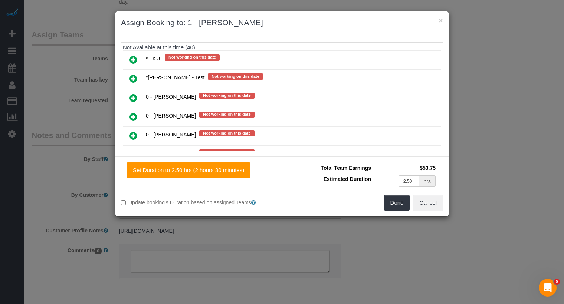
click at [130, 131] on icon at bounding box center [134, 135] width 8 height 9
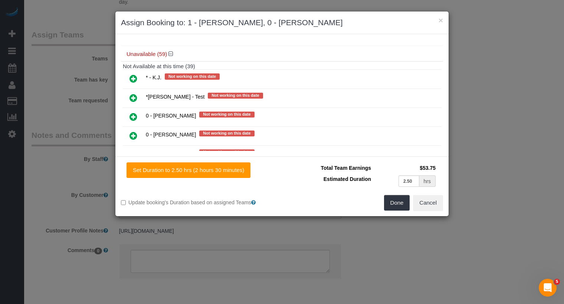
scroll to position [517, 0]
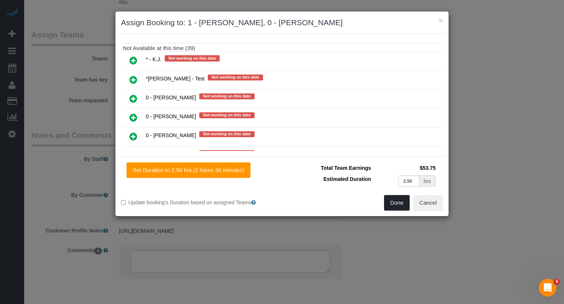
click at [392, 208] on button "Done" at bounding box center [397, 203] width 26 height 16
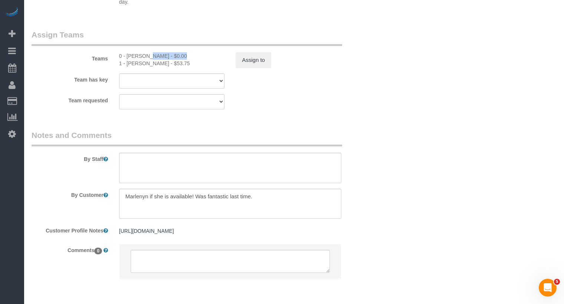
drag, startPoint x: 157, startPoint y: 58, endPoint x: 125, endPoint y: 55, distance: 32.1
click at [125, 55] on div "0 - Inez Jackson - $0.00" at bounding box center [171, 55] width 105 height 7
copy div "Inez Jackson"
click at [130, 157] on textarea at bounding box center [230, 168] width 222 height 30
paste textarea "Inez Jackson"
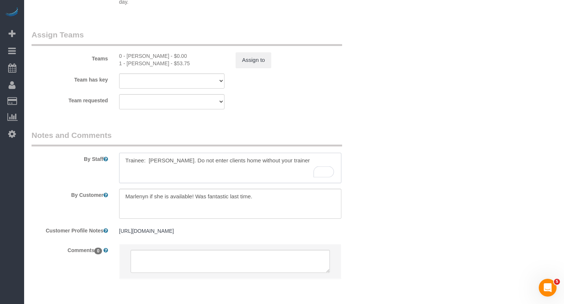
type textarea "Trainee: Inez Jackson. Do not enter clients home without your trainer"
drag, startPoint x: 271, startPoint y: 199, endPoint x: 123, endPoint y: 195, distance: 147.8
click at [123, 195] on textarea "To enrich screen reader interactions, please activate Accessibility in Grammarl…" at bounding box center [230, 204] width 222 height 30
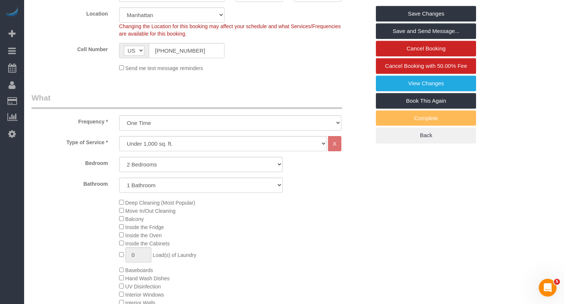
scroll to position [102, 0]
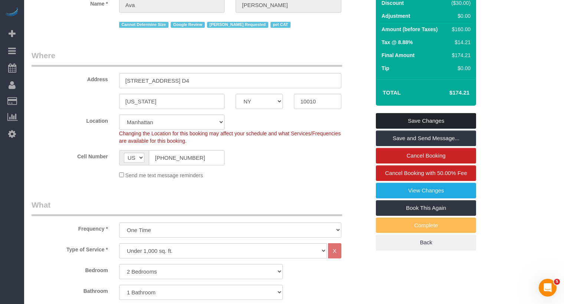
click at [424, 122] on link "Save Changes" at bounding box center [426, 121] width 100 height 16
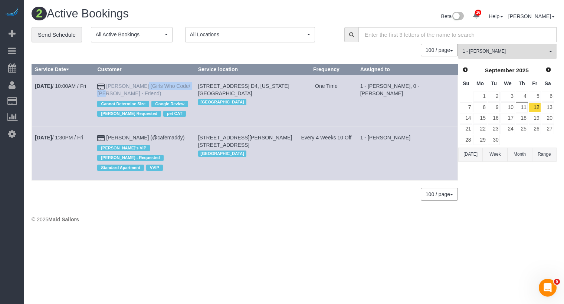
drag, startPoint x: 160, startPoint y: 88, endPoint x: 113, endPoint y: 83, distance: 47.1
click at [113, 83] on td "Ava Bronstein (Girls Who Code/ Andy Liu - Friend) Cannot Determine Size Google …" at bounding box center [144, 101] width 101 height 52
copy td "Ava Bronstein (Girls Who Code/ Andy Liu - Friend)"
drag, startPoint x: 156, startPoint y: 93, endPoint x: 109, endPoint y: 84, distance: 47.9
click at [109, 84] on td "Ava Bronstein (Girls Who Code/ Andy Liu - Friend) Cannot Determine Size Google …" at bounding box center [144, 101] width 101 height 52
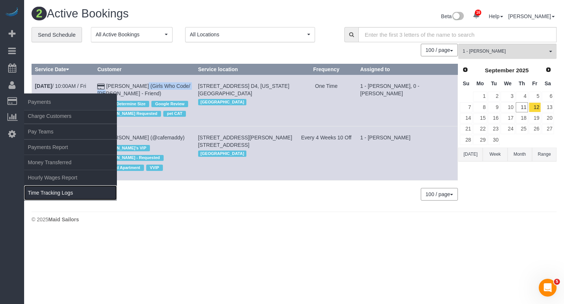
click at [59, 197] on link "Time Tracking Logs" at bounding box center [70, 193] width 93 height 15
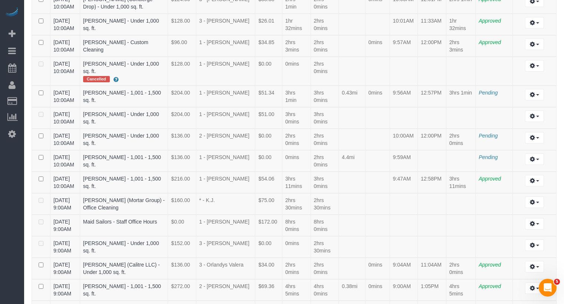
scroll to position [1632, 0]
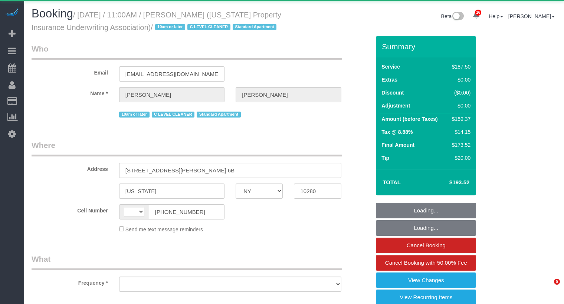
select select "NY"
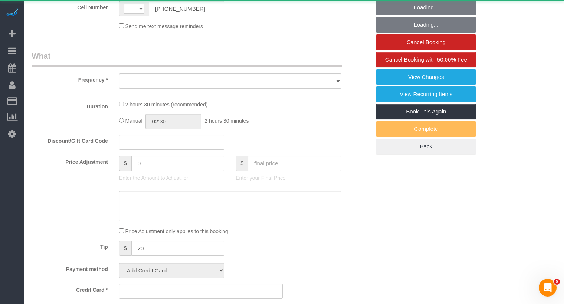
select select "string:[GEOGRAPHIC_DATA]"
select select "object:778"
select select "150"
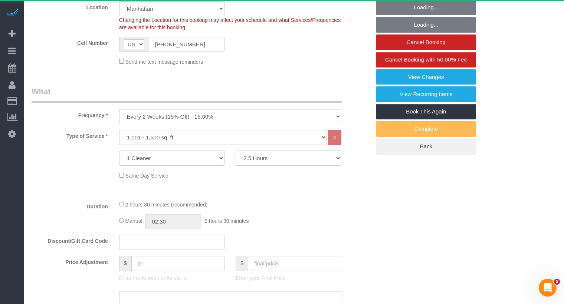
select select "object:862"
select select "string:stripe-pm_1Qose84VGloSiKo7X38Ou8RC"
select select "spot1"
select select "number:58"
select select "number:75"
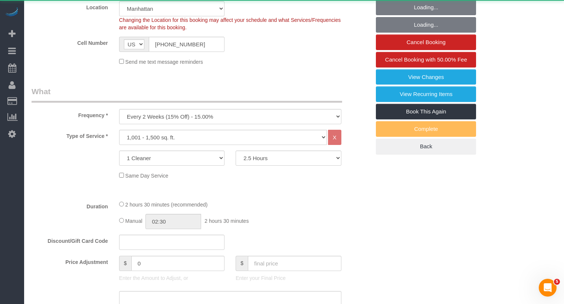
select select "number:15"
select select "number:6"
select select "number:21"
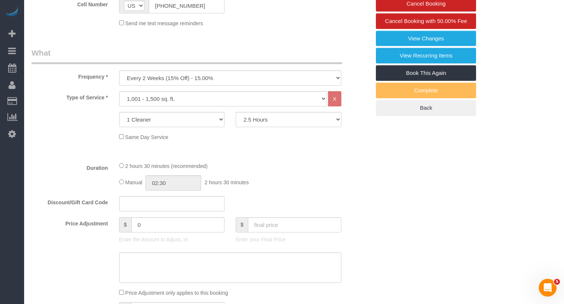
scroll to position [286, 0]
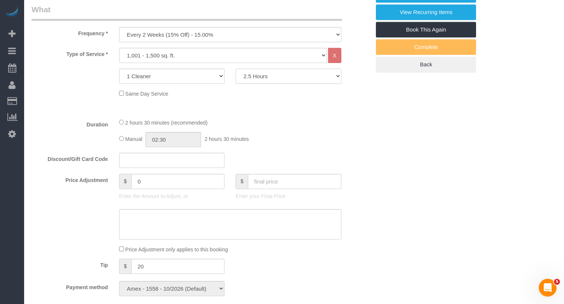
click at [256, 84] on select "2 Hours 2.5 Hours 3 Hours 3.5 Hours 4 Hours 4.5 Hours 5 Hours 5.5 Hours 6 Hours…" at bounding box center [288, 76] width 105 height 15
select select "120"
click at [236, 81] on select "2 Hours 2.5 Hours 3 Hours 3.5 Hours 4 Hours 4.5 Hours 5 Hours 5.5 Hours 6 Hours…" at bounding box center [288, 76] width 105 height 15
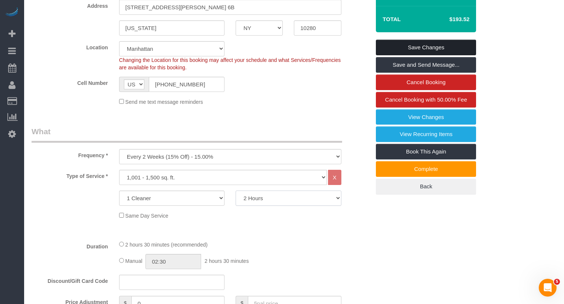
scroll to position [160, 0]
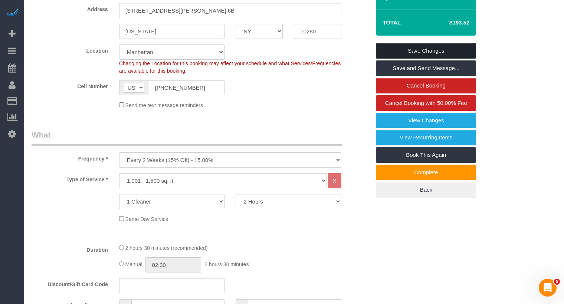
click at [413, 59] on link "Save Changes" at bounding box center [426, 51] width 100 height 16
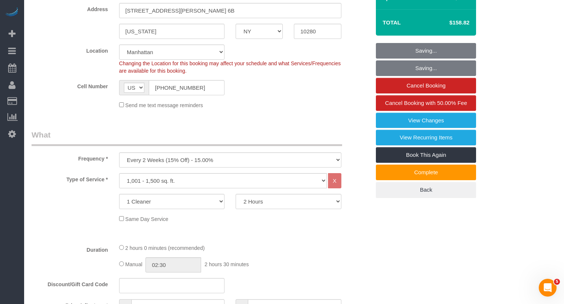
select select "spot39"
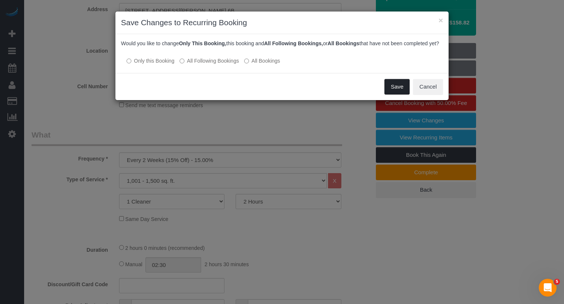
click at [390, 94] on button "Save" at bounding box center [397, 87] width 25 height 16
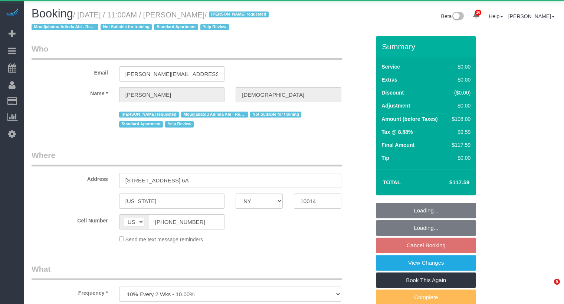
select select "NY"
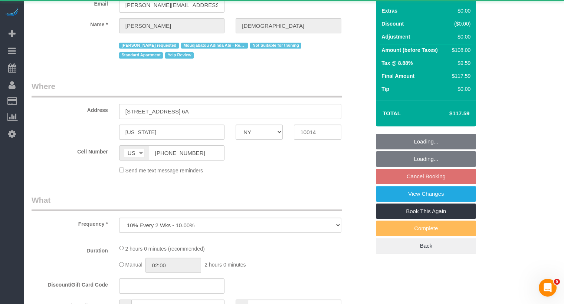
select select "object:2343"
select select "spot4"
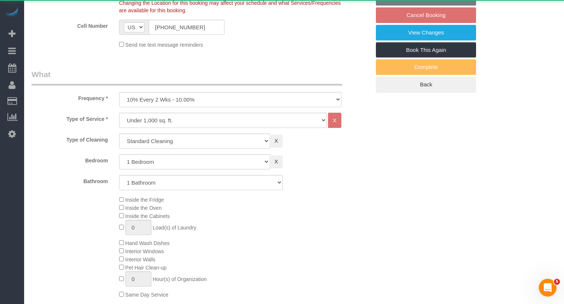
select select "string:stripe-pm_1Q4bFf4VGloSiKo7RHu36Jc3"
select select "number:89"
select select "number:90"
select select "number:15"
select select "number:5"
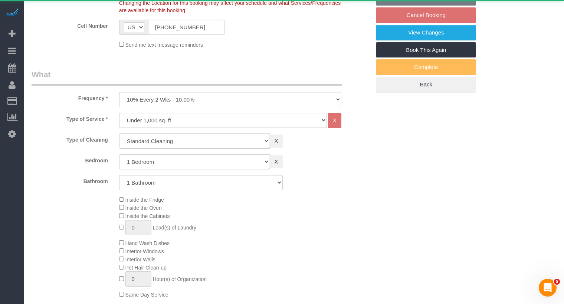
select select "number:21"
select select "1"
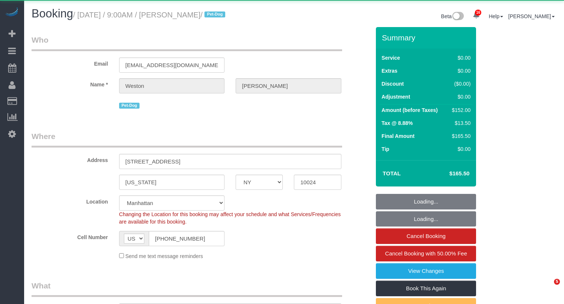
select select "NY"
select select "2"
select select "object:882"
select select "string:stripe-pm_1S0kuA4VGloSiKo7TQT4BI7k"
select select "2"
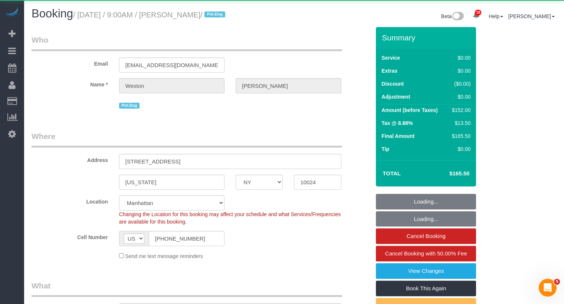
select select "spot1"
select select "number:57"
select select "number:72"
select select "number:13"
select select "number:6"
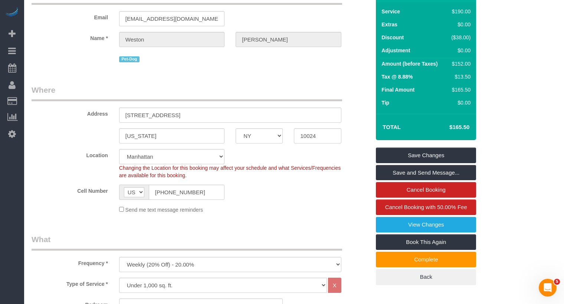
scroll to position [35, 0]
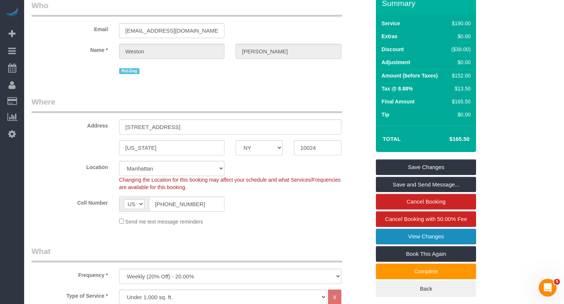
click at [403, 234] on link "View Changes" at bounding box center [426, 237] width 100 height 16
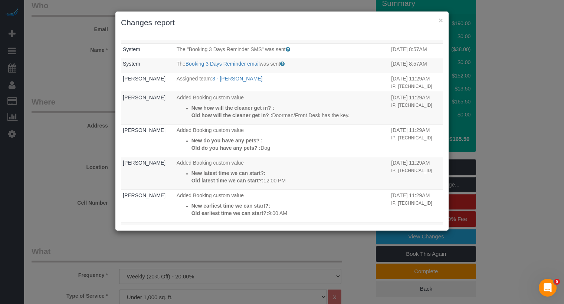
scroll to position [0, 0]
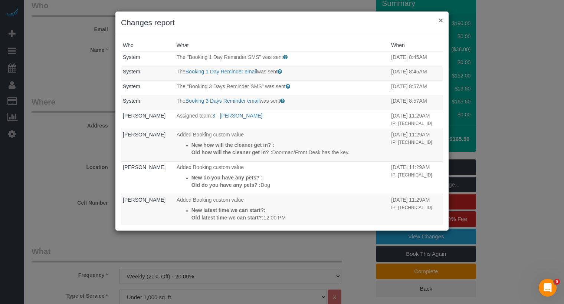
click at [441, 20] on button "×" at bounding box center [441, 20] width 4 height 8
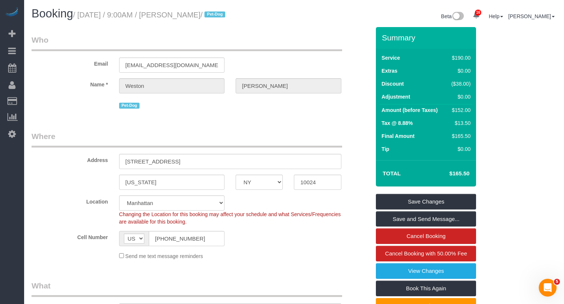
drag, startPoint x: 233, startPoint y: 15, endPoint x: 191, endPoint y: 15, distance: 42.0
click at [191, 15] on small "/ September 11, 2025 / 9:00AM / Weston Litz / Pet-Dog" at bounding box center [150, 15] width 154 height 8
copy small "Weston Litz"
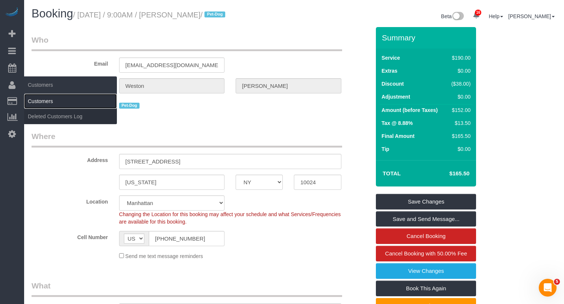
click at [42, 103] on link "Customers" at bounding box center [70, 101] width 93 height 15
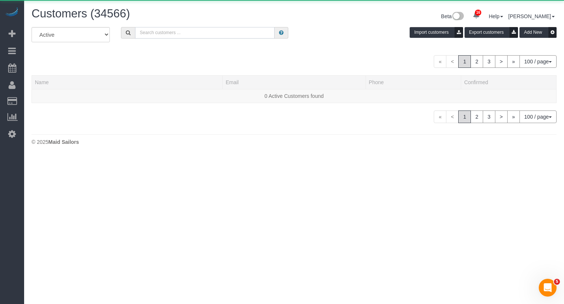
click at [172, 36] on input "text" at bounding box center [205, 33] width 140 height 12
paste input "Weston Litz"
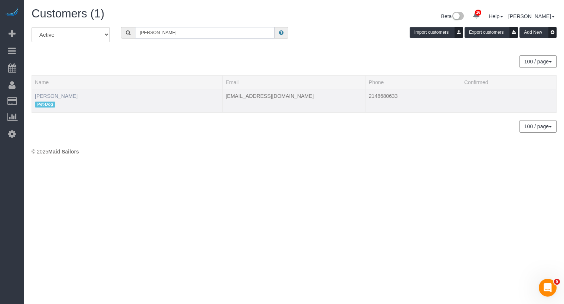
type input "Weston Litz"
click at [58, 95] on link "Weston Litz" at bounding box center [56, 96] width 43 height 6
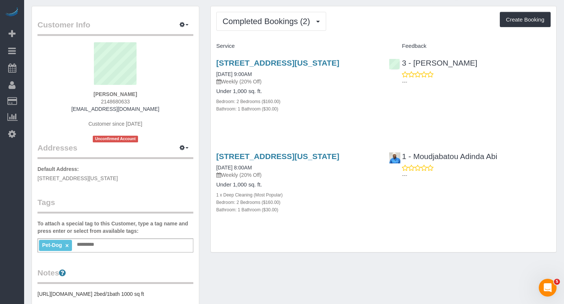
scroll to position [23, 0]
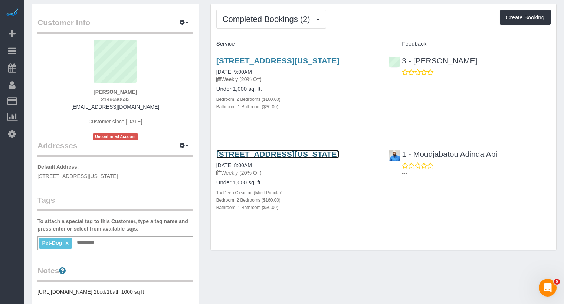
click at [275, 159] on link "145 West 79th Street, Apt.4b, New York, NY 10024" at bounding box center [277, 154] width 123 height 9
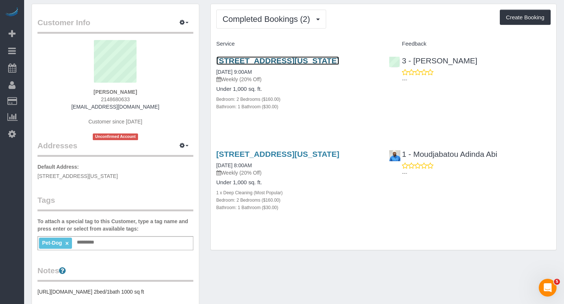
click at [303, 61] on link "145 West 79th Street, Apt.4b, New York, NY 10024" at bounding box center [277, 60] width 123 height 9
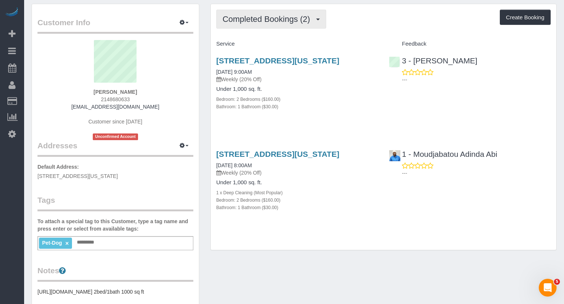
click at [293, 22] on span "Completed Bookings (2)" at bounding box center [268, 18] width 91 height 9
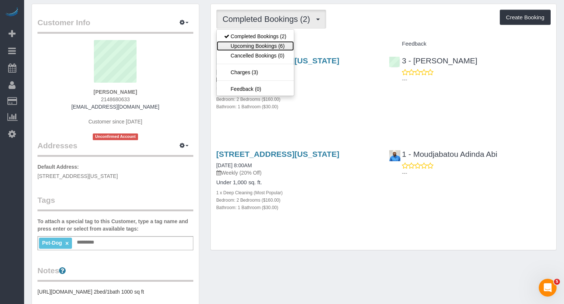
click at [287, 45] on link "Upcoming Bookings (6)" at bounding box center [255, 46] width 77 height 10
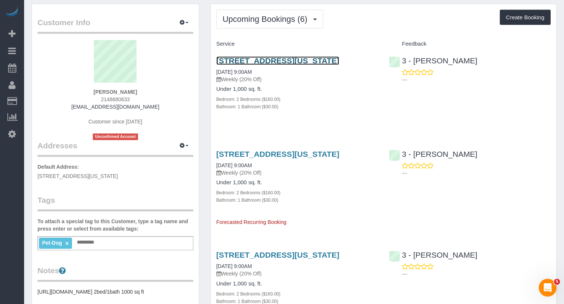
click at [286, 62] on link "145 West 79th Street, Apt.4b, New York, NY 10024" at bounding box center [277, 60] width 123 height 9
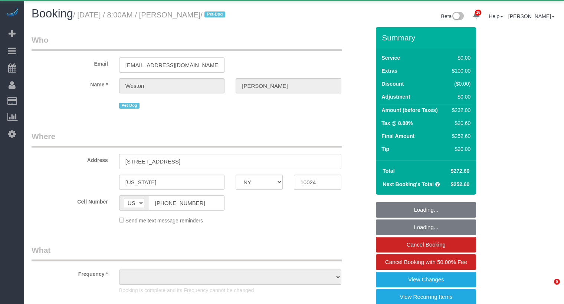
select select "NY"
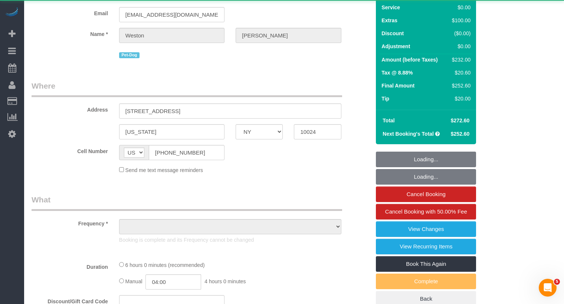
select select "object:887"
select select "2"
select select "spot1"
select select "number:57"
select select "number:72"
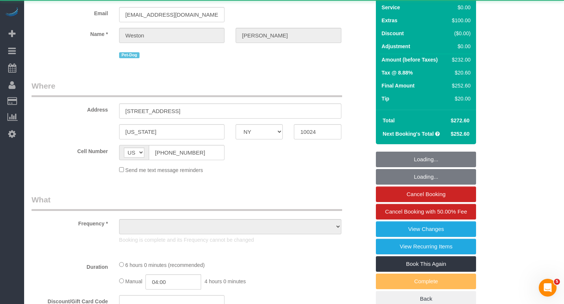
select select "number:13"
select select "number:6"
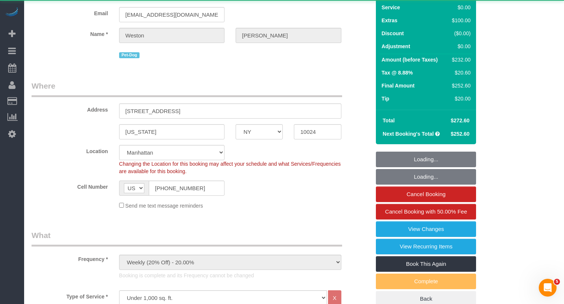
scroll to position [118, 0]
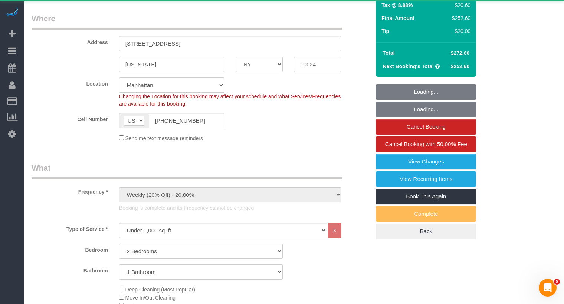
select select "string:stripe-pm_1S0kuA4VGloSiKo7TQT4BI7k"
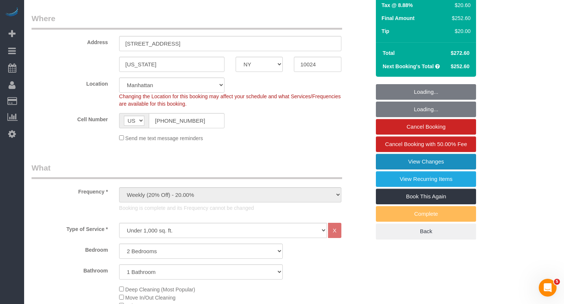
click at [397, 158] on link "View Changes" at bounding box center [426, 162] width 100 height 16
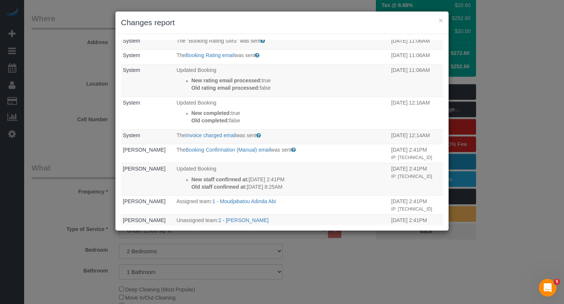
scroll to position [0, 0]
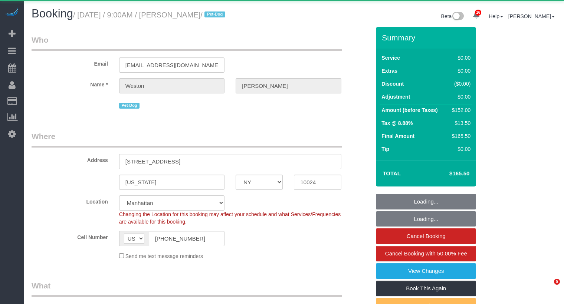
select select "NY"
select select "2"
select select "object:1063"
select select "string:stripe-pm_1S0kuA4VGloSiKo7TQT4BI7k"
select select "2"
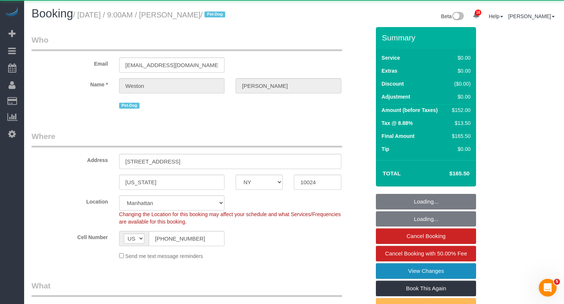
select select "spot1"
select select "number:57"
select select "number:72"
select select "number:13"
select select "number:6"
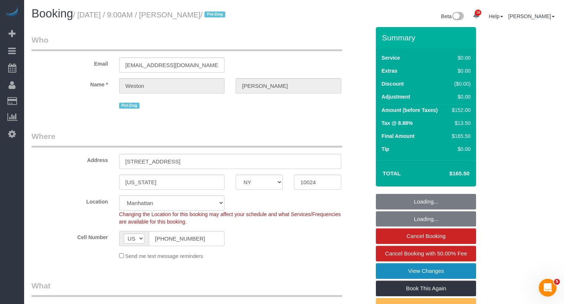
click at [419, 271] on link "View Changes" at bounding box center [426, 272] width 100 height 16
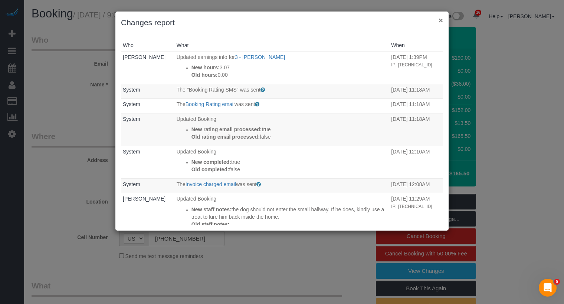
click at [443, 21] on button "×" at bounding box center [441, 20] width 4 height 8
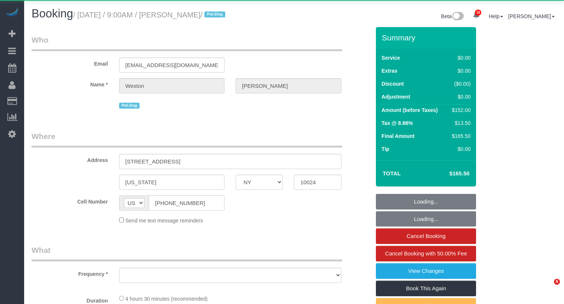
select select "NY"
select select "object:882"
select select "2"
select select "spot1"
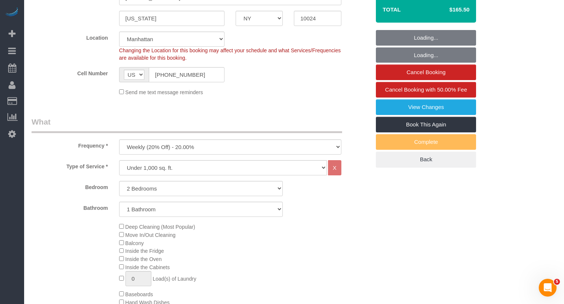
select select "string:stripe-pm_1S0kuA4VGloSiKo7TQT4BI7k"
select select "number:57"
select select "number:72"
select select "number:13"
select select "number:6"
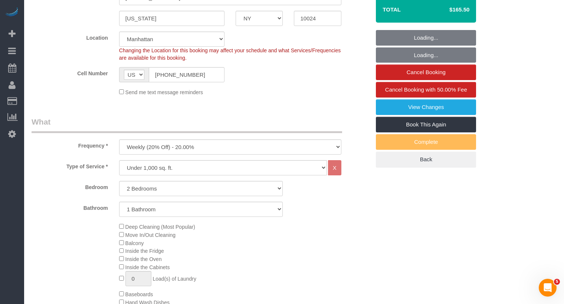
select select "2"
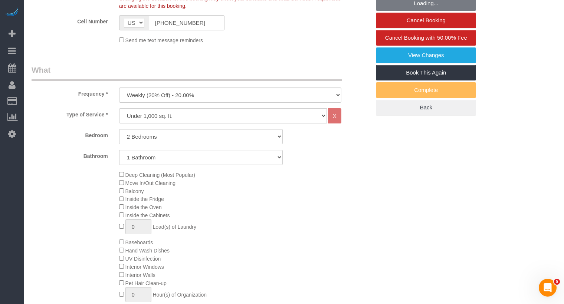
scroll to position [450, 0]
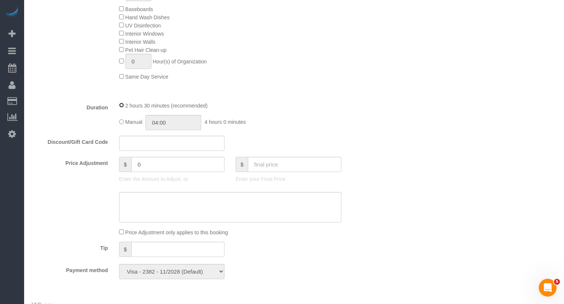
select select "spot39"
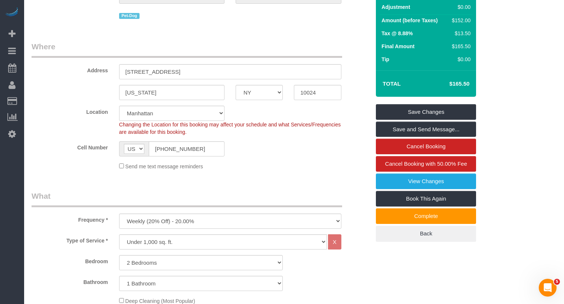
scroll to position [0, 0]
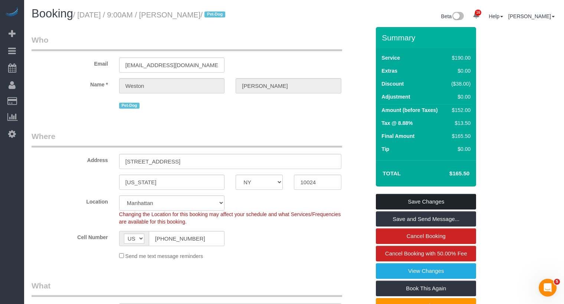
click at [418, 197] on link "Save Changes" at bounding box center [426, 202] width 100 height 16
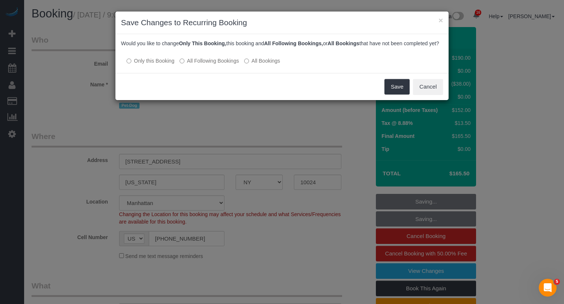
click at [229, 65] on label "All Following Bookings" at bounding box center [209, 60] width 59 height 7
click at [403, 95] on button "Save" at bounding box center [397, 87] width 25 height 16
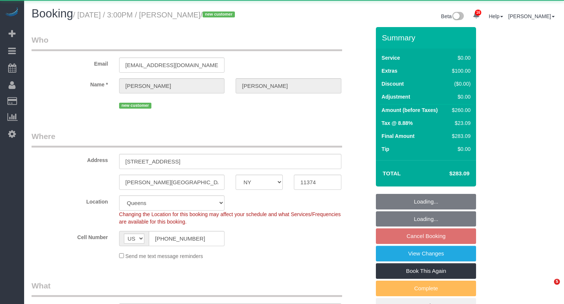
select select "NY"
select select "1"
select select "object:1023"
select select "string:stripe-pm_1S6HLo4VGloSiKo74DeqoOUT"
select select "spot8"
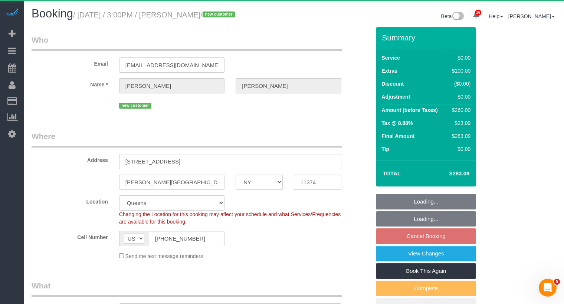
select select "1"
select select "number:63"
select select "number:75"
select select "number:15"
select select "number:5"
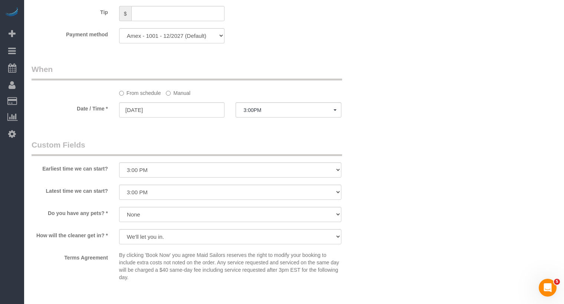
scroll to position [659, 0]
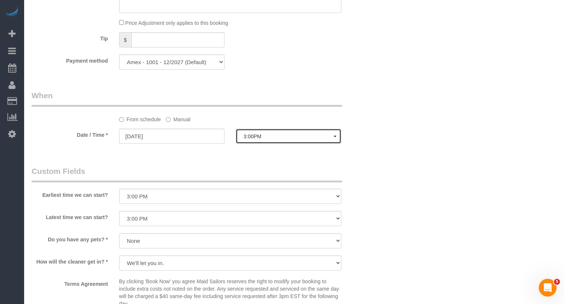
click at [280, 134] on span "3:00PM" at bounding box center [289, 137] width 90 height 6
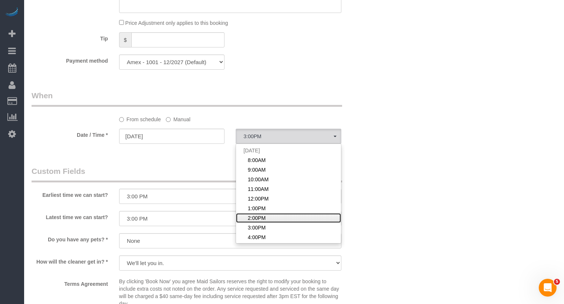
click at [255, 219] on span "2:00PM" at bounding box center [257, 218] width 18 height 7
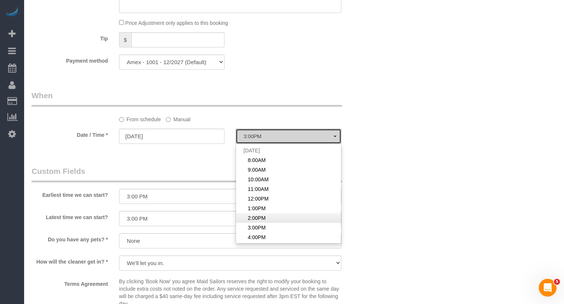
select select "spot7"
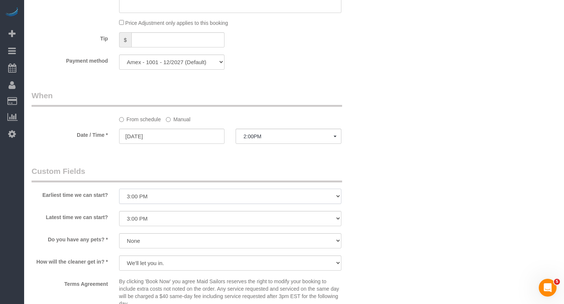
click at [238, 195] on select "I am not flexible, keep my selected time 8:00 AM 9:00 AM 10:00 AM 11:00 AM 12:0…" at bounding box center [230, 196] width 222 height 15
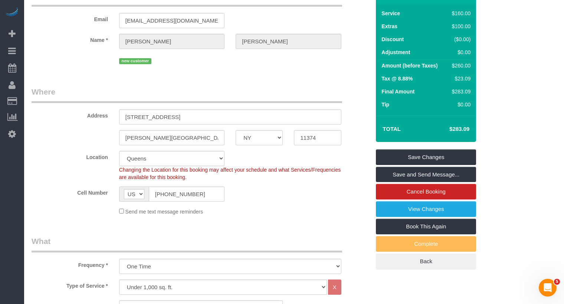
scroll to position [0, 0]
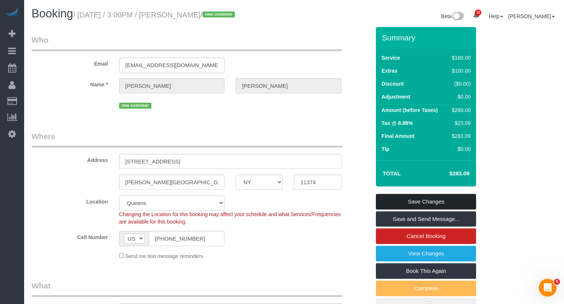
click at [445, 202] on link "Save Changes" at bounding box center [426, 202] width 100 height 16
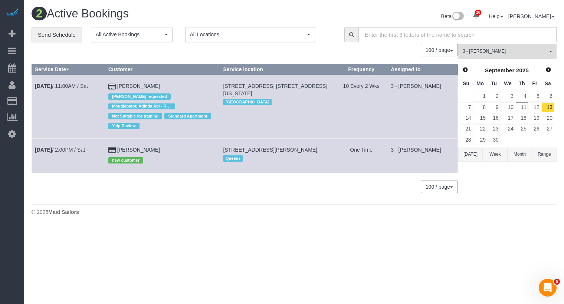
drag, startPoint x: 250, startPoint y: 93, endPoint x: 227, endPoint y: 87, distance: 23.4
click at [227, 87] on td "[STREET_ADDRESS] [STREET_ADDRESS][US_STATE] [GEOGRAPHIC_DATA]" at bounding box center [277, 107] width 115 height 64
copy span "[STREET_ADDRESS] [STREET_ADDRESS][US_STATE]"
click at [340, 149] on td "One Time" at bounding box center [361, 156] width 53 height 34
copy span "[STREET_ADDRESS][PERSON_NAME]"
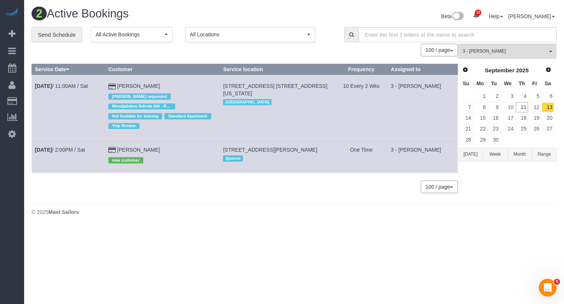
drag, startPoint x: 325, startPoint y: 150, endPoint x: 225, endPoint y: 148, distance: 99.5
click at [226, 148] on td "[STREET_ADDRESS][PERSON_NAME] [GEOGRAPHIC_DATA]" at bounding box center [277, 156] width 115 height 34
